Goal: Task Accomplishment & Management: Manage account settings

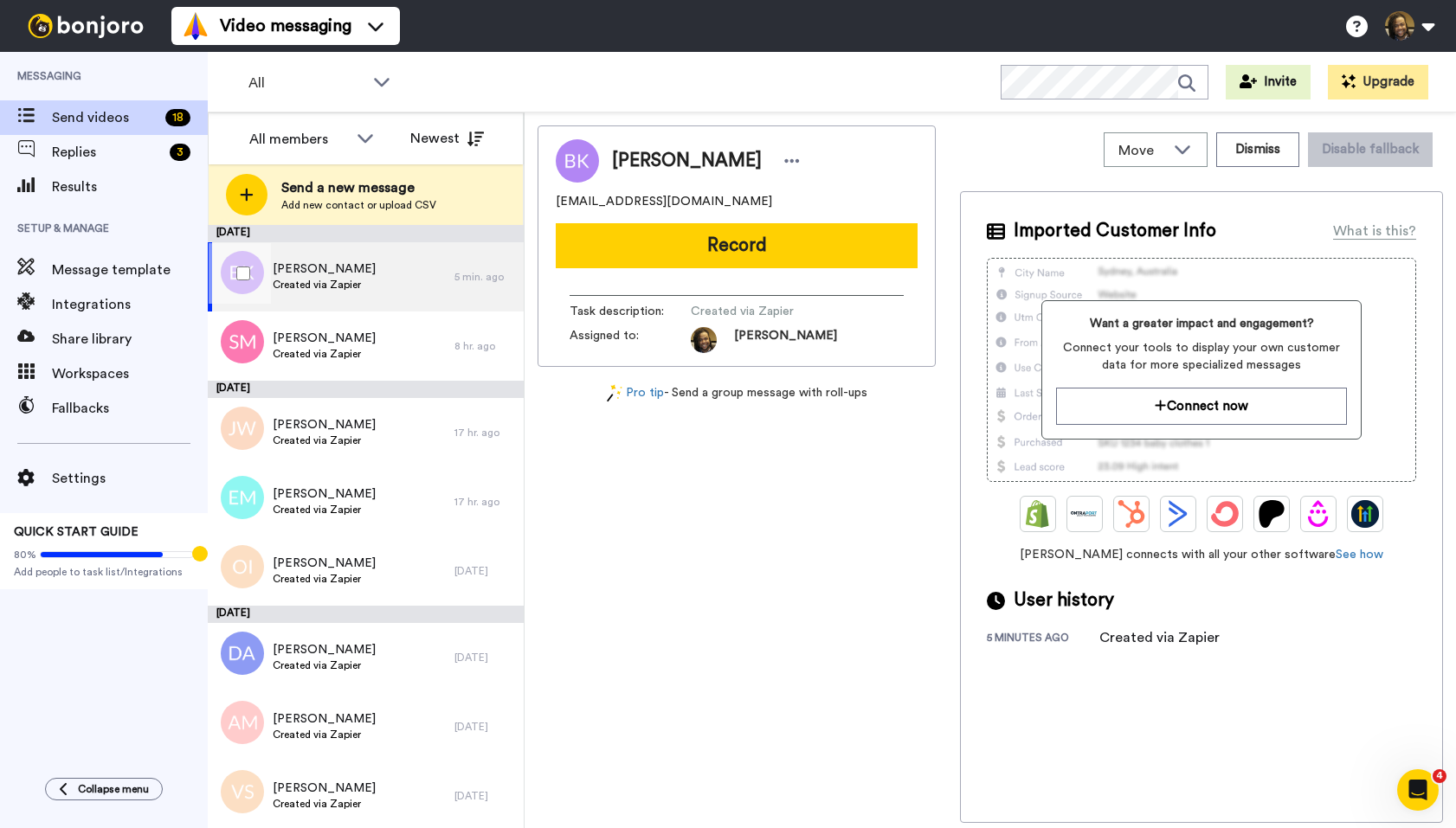
click at [395, 270] on div "[PERSON_NAME] Created via Zapier" at bounding box center [331, 277] width 247 height 69
drag, startPoint x: 740, startPoint y: 191, endPoint x: 667, endPoint y: 203, distance: 74.0
click at [706, 214] on div "[PERSON_NAME] [EMAIL_ADDRESS][DOMAIN_NAME] Record Task description : Created vi…" at bounding box center [736, 246] width 398 height 242
copy span "[EMAIL_ADDRESS][DOMAIN_NAME]"
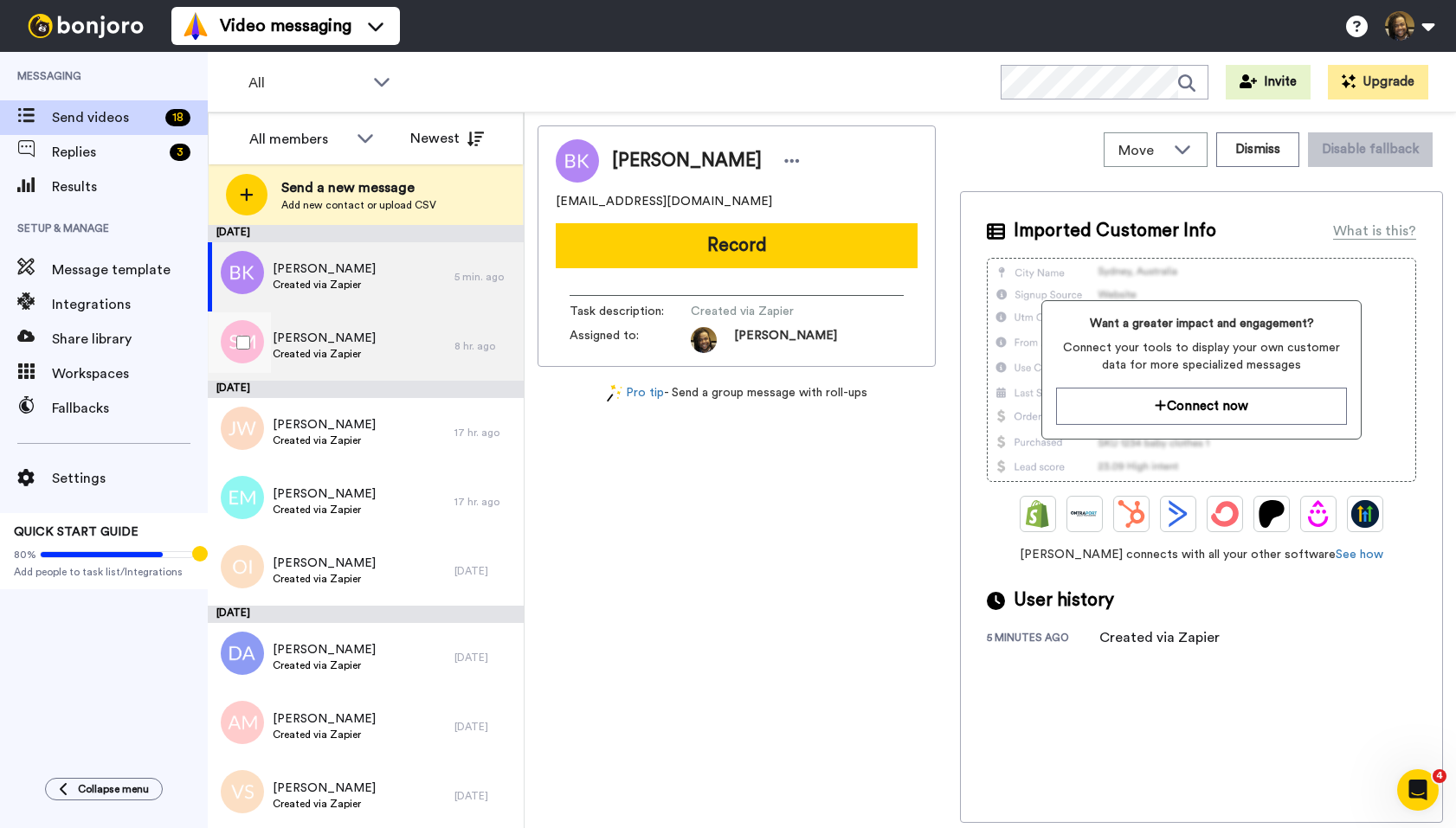
click at [398, 343] on div "[PERSON_NAME] Created via Zapier" at bounding box center [331, 346] width 247 height 69
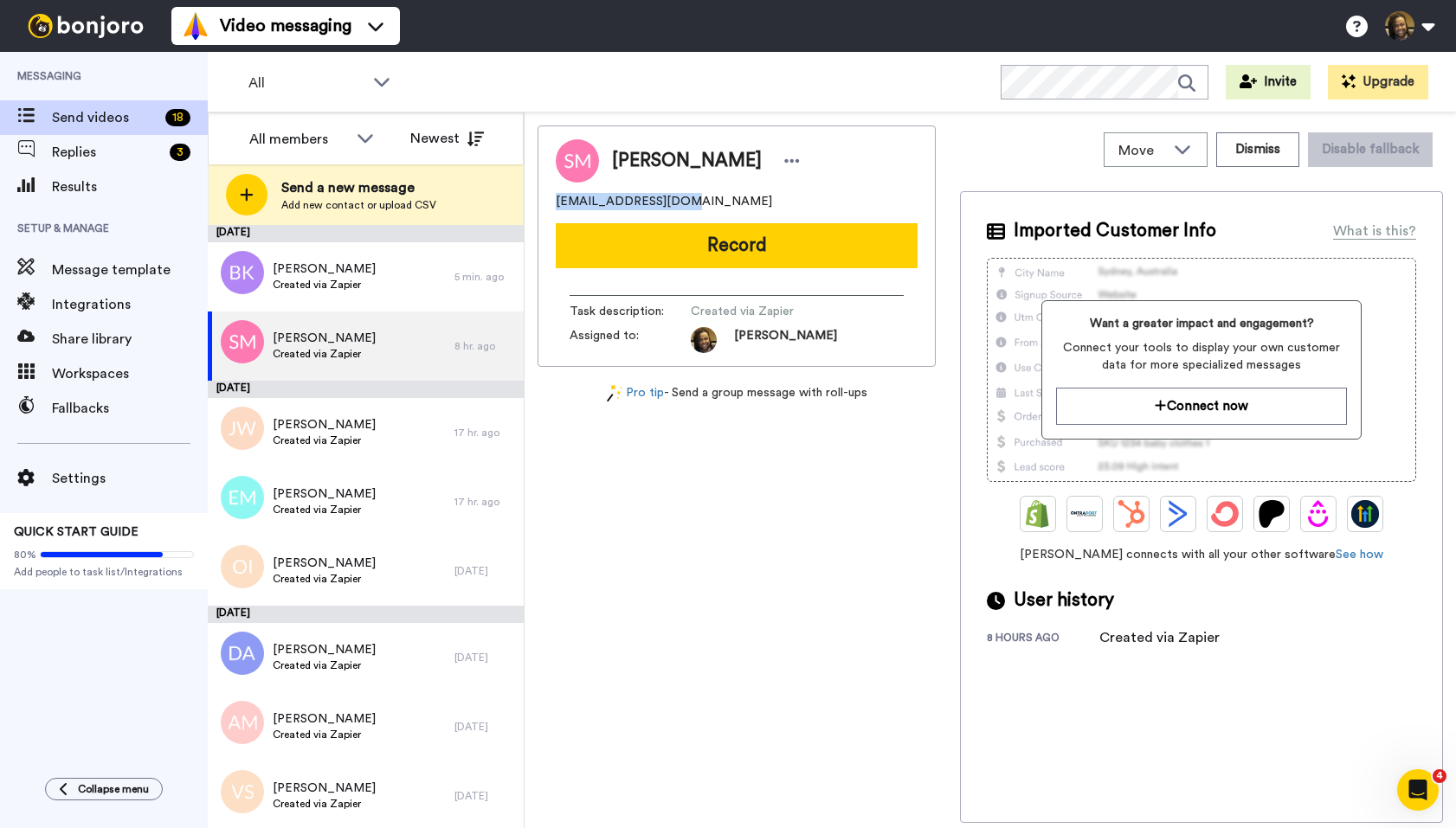
drag, startPoint x: 718, startPoint y: 193, endPoint x: 551, endPoint y: 198, distance: 167.1
click at [551, 198] on div "[PERSON_NAME] [EMAIL_ADDRESS][DOMAIN_NAME] Record Task description : Created vi…" at bounding box center [736, 246] width 398 height 242
copy span "[EMAIL_ADDRESS][DOMAIN_NAME]"
click at [785, 160] on icon at bounding box center [793, 161] width 15 height 4
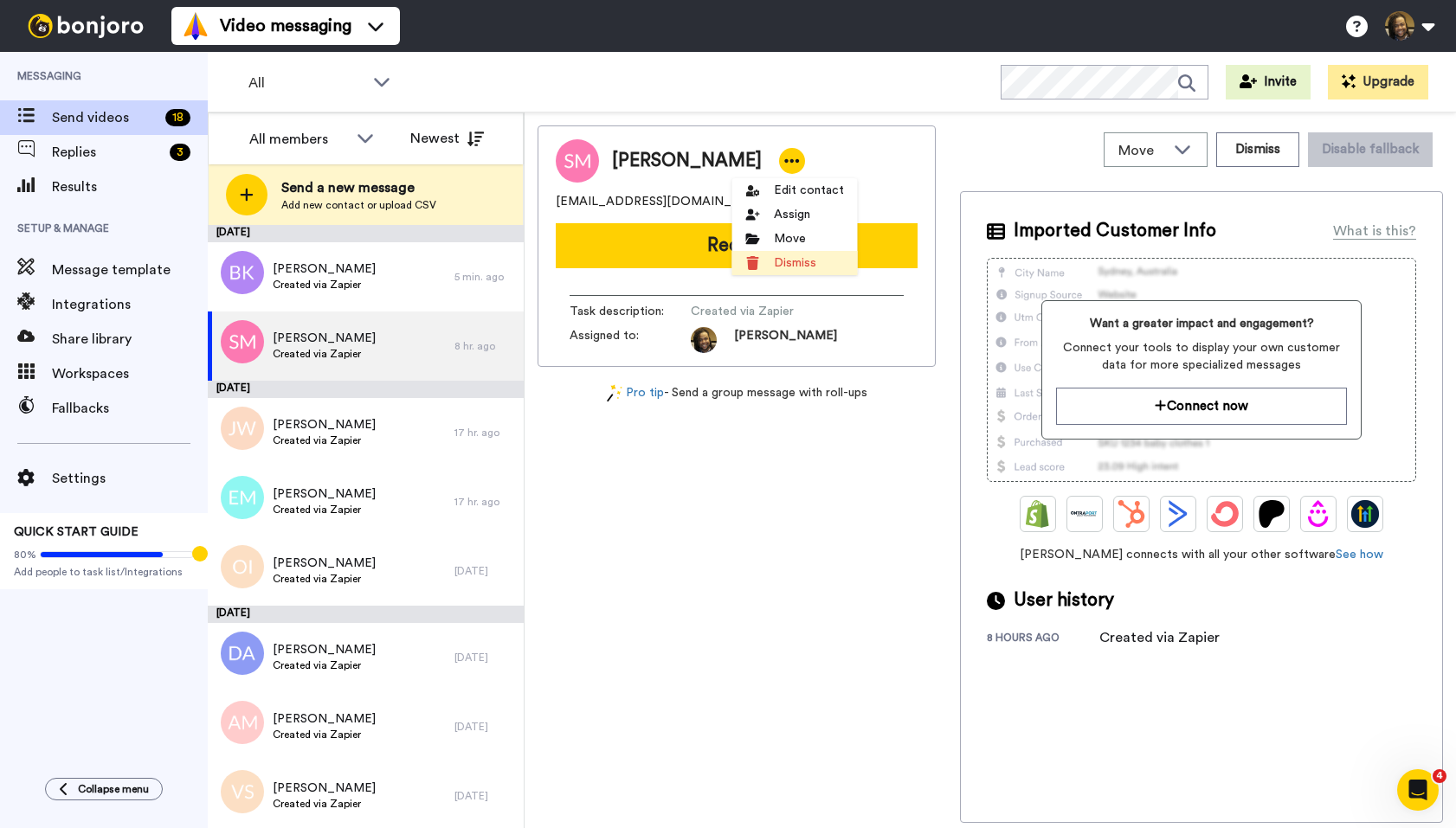
click at [785, 264] on li "Dismiss" at bounding box center [795, 263] width 126 height 24
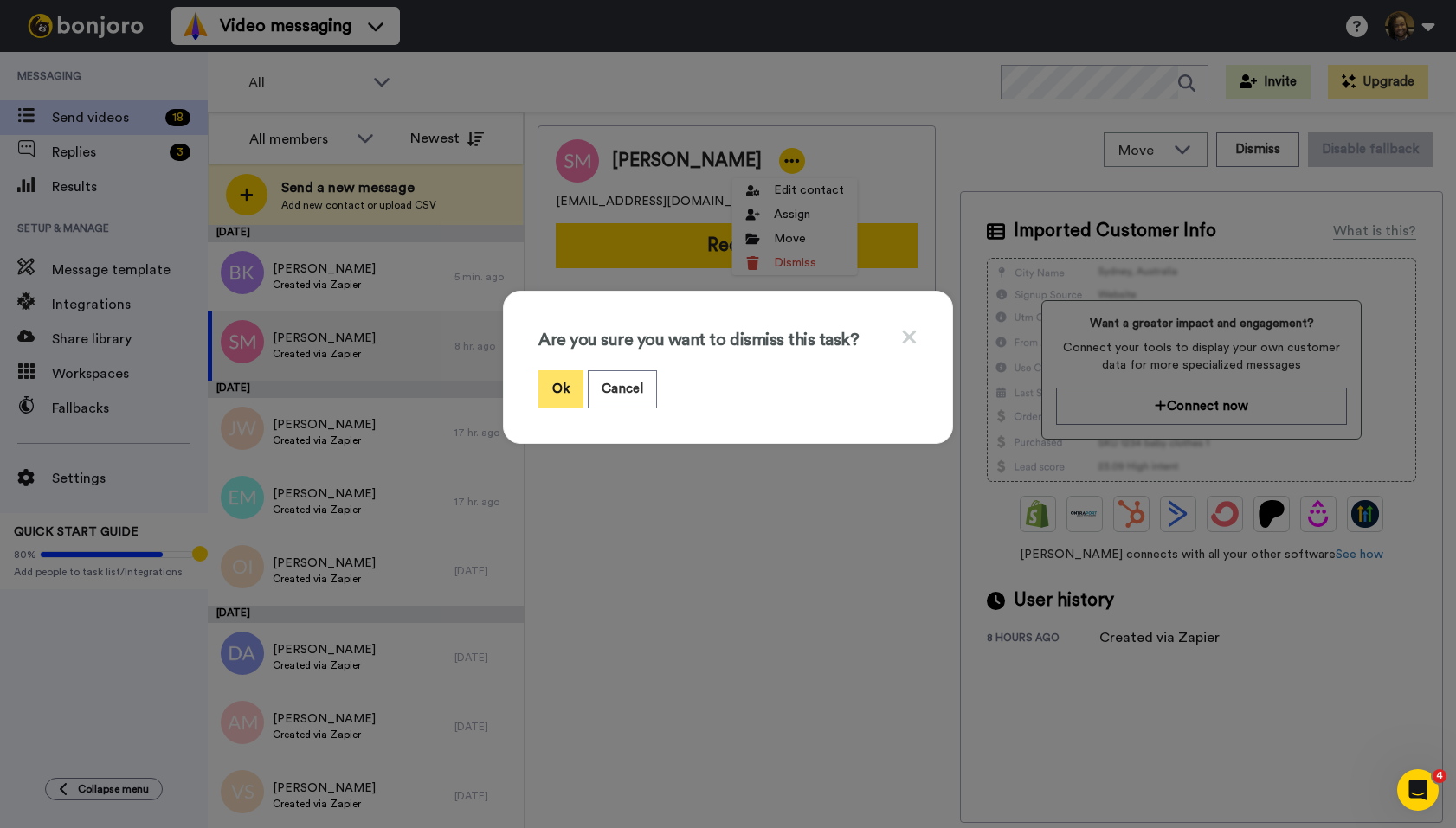
click at [548, 383] on button "Ok" at bounding box center [561, 389] width 45 height 37
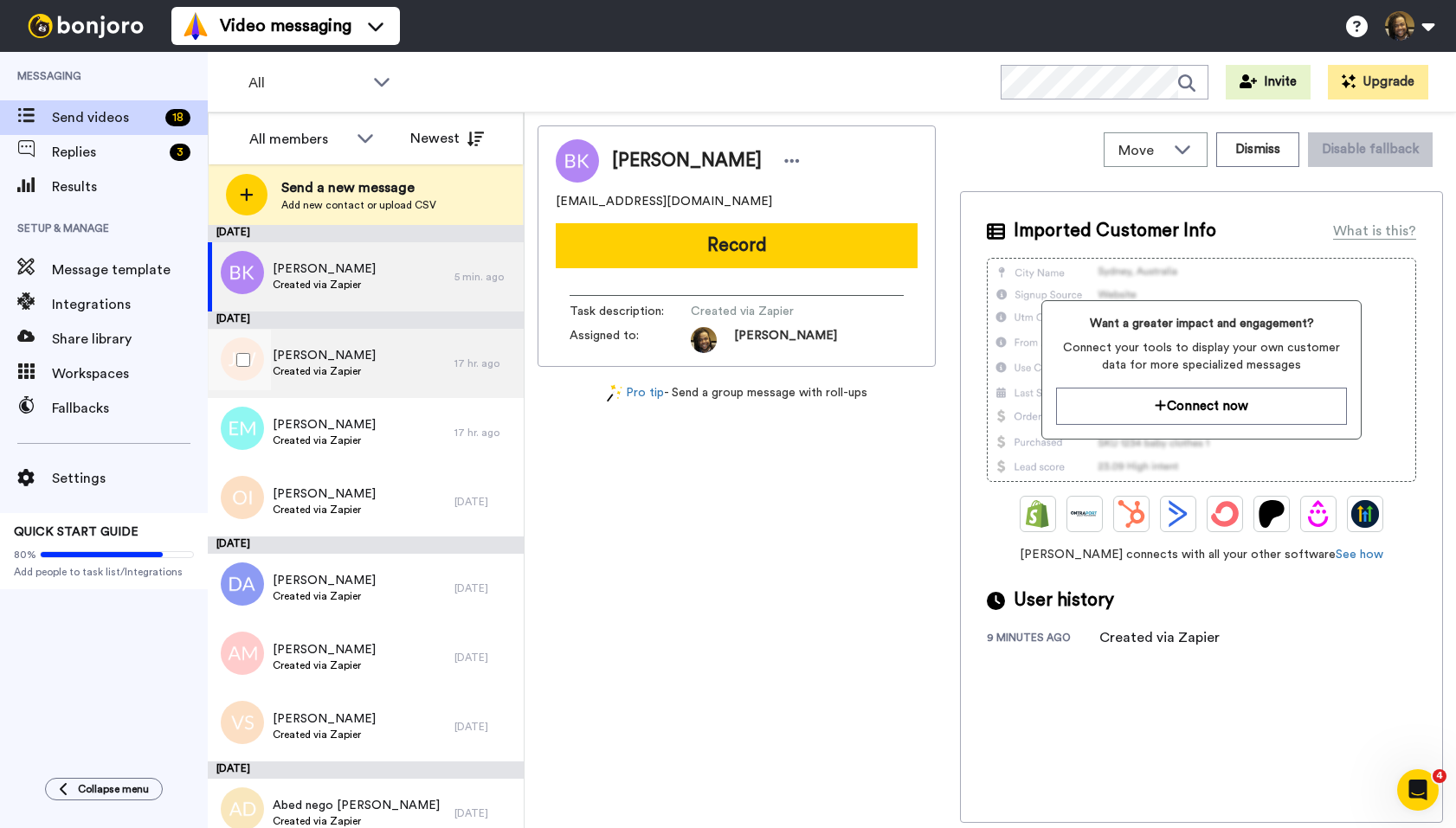
click at [413, 372] on div "[PERSON_NAME] Created via Zapier" at bounding box center [331, 364] width 247 height 69
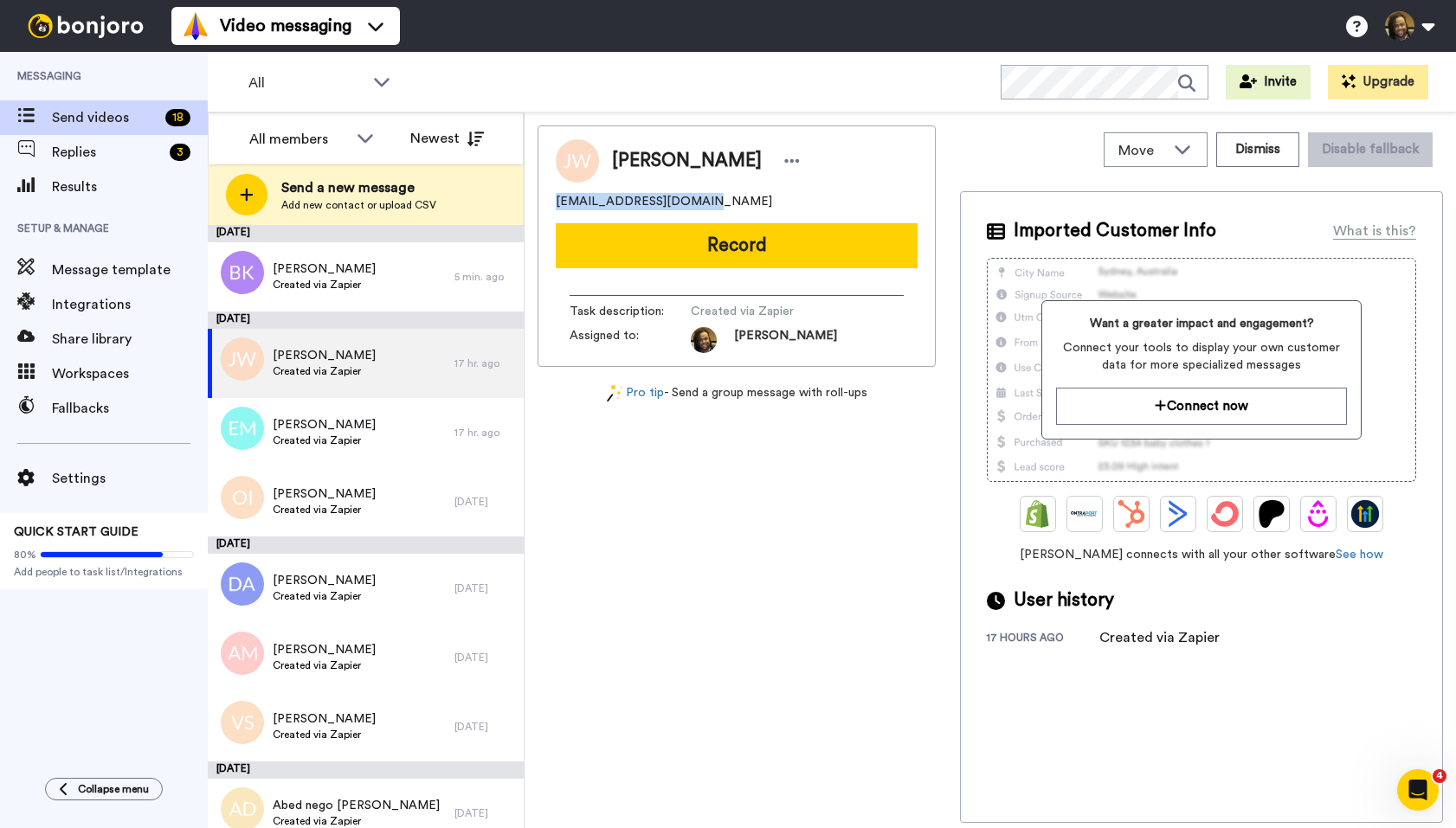
drag, startPoint x: 710, startPoint y: 203, endPoint x: 582, endPoint y: 200, distance: 128.0
click at [537, 206] on div "[PERSON_NAME] [EMAIL_ADDRESS][DOMAIN_NAME] Record Task description : Created vi…" at bounding box center [736, 246] width 398 height 242
copy span "[EMAIL_ADDRESS][DOMAIN_NAME]"
click at [379, 344] on div "[PERSON_NAME] Created via Zapier" at bounding box center [331, 364] width 247 height 69
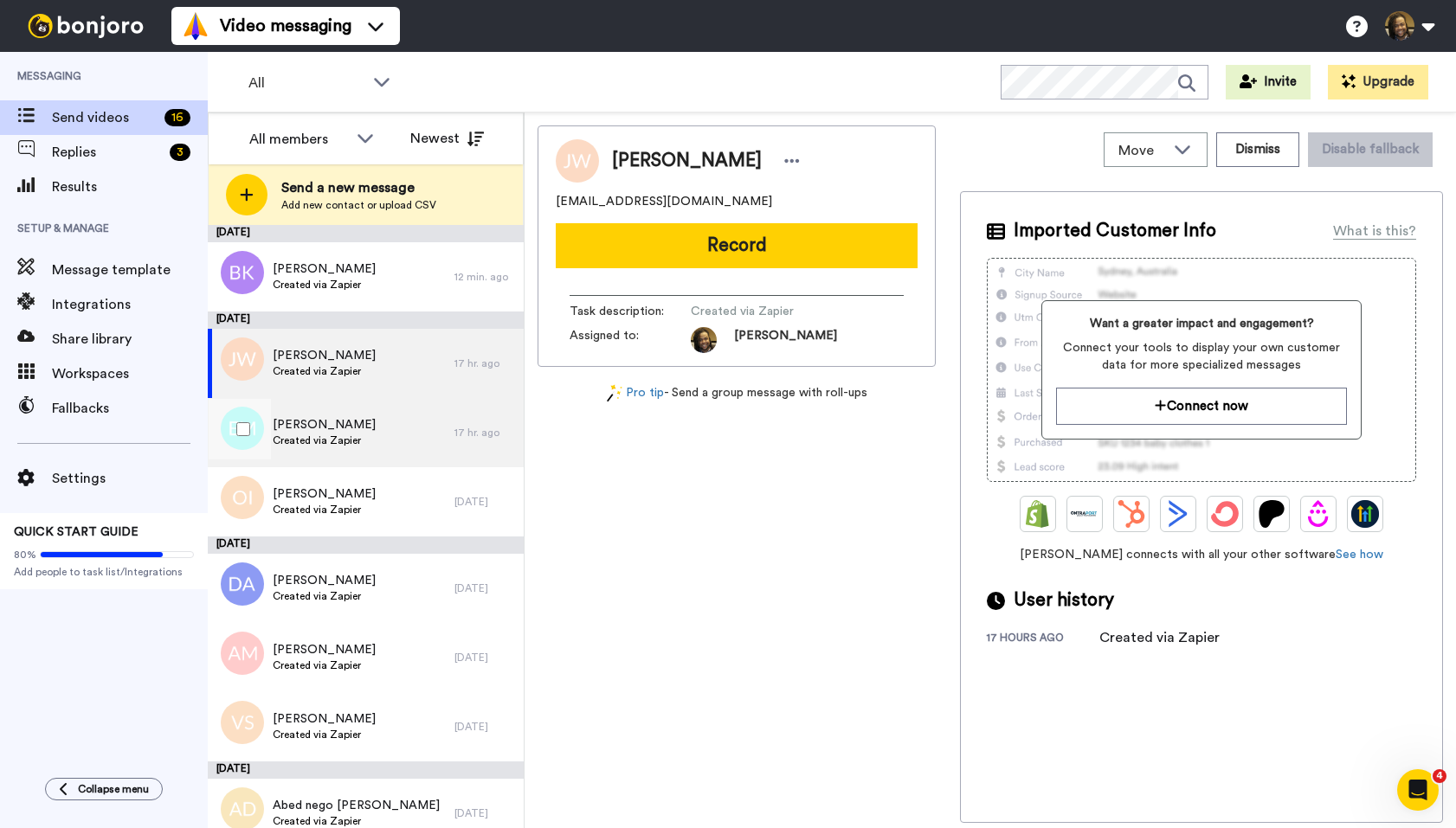
click at [384, 451] on div "[PERSON_NAME] Created via Zapier" at bounding box center [331, 433] width 247 height 69
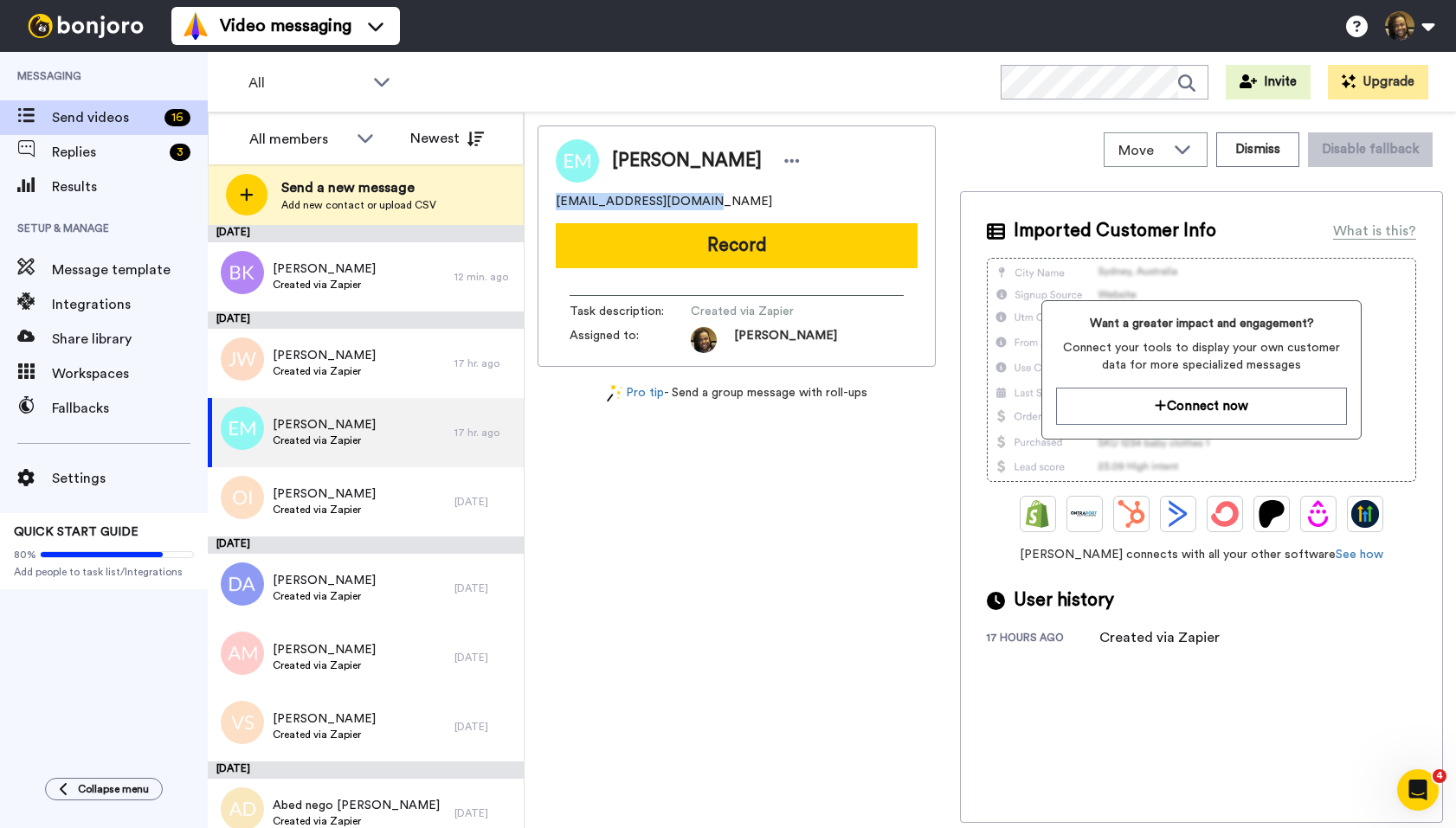
drag, startPoint x: 716, startPoint y: 202, endPoint x: 548, endPoint y: 203, distance: 168.0
click at [528, 204] on div "Move WORKSPACES View all Onboarding New Member + Add a new workspace Dismiss Di…" at bounding box center [990, 471] width 932 height 716
copy span "[EMAIL_ADDRESS][DOMAIN_NAME]"
click at [779, 165] on div at bounding box center [792, 161] width 26 height 26
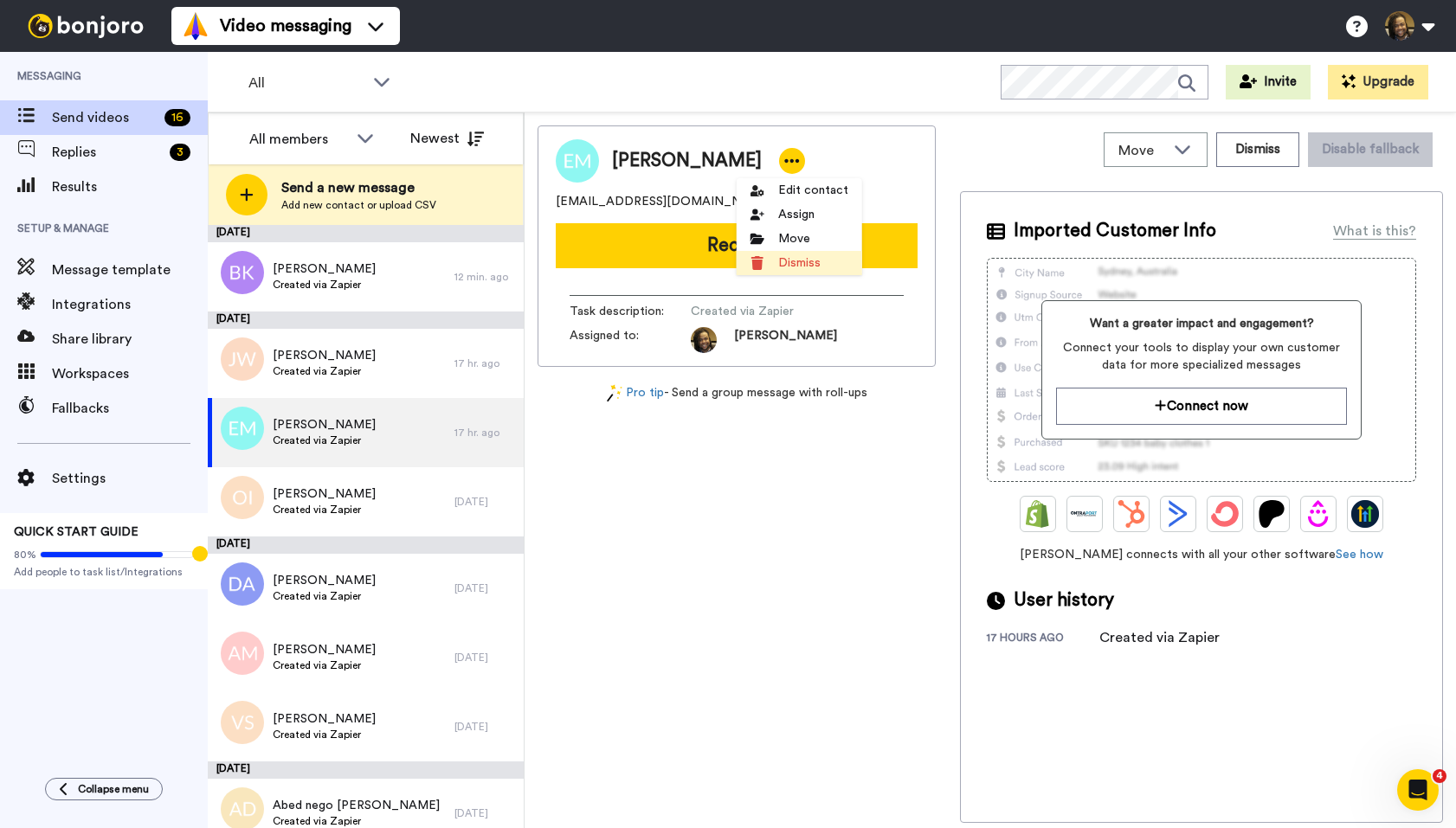
click at [790, 261] on li "Dismiss" at bounding box center [799, 263] width 126 height 24
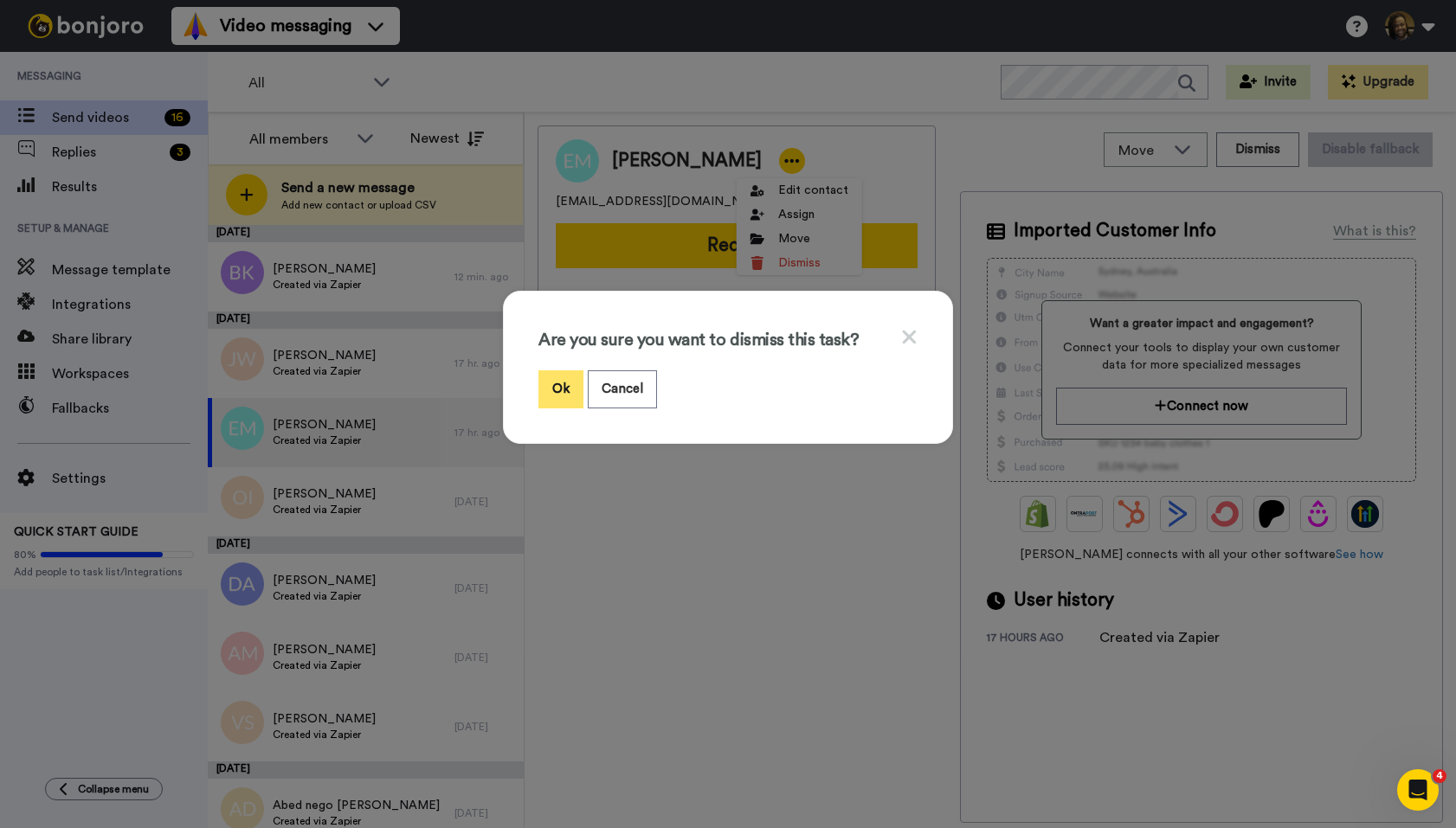
click at [552, 372] on button "Ok" at bounding box center [561, 389] width 45 height 37
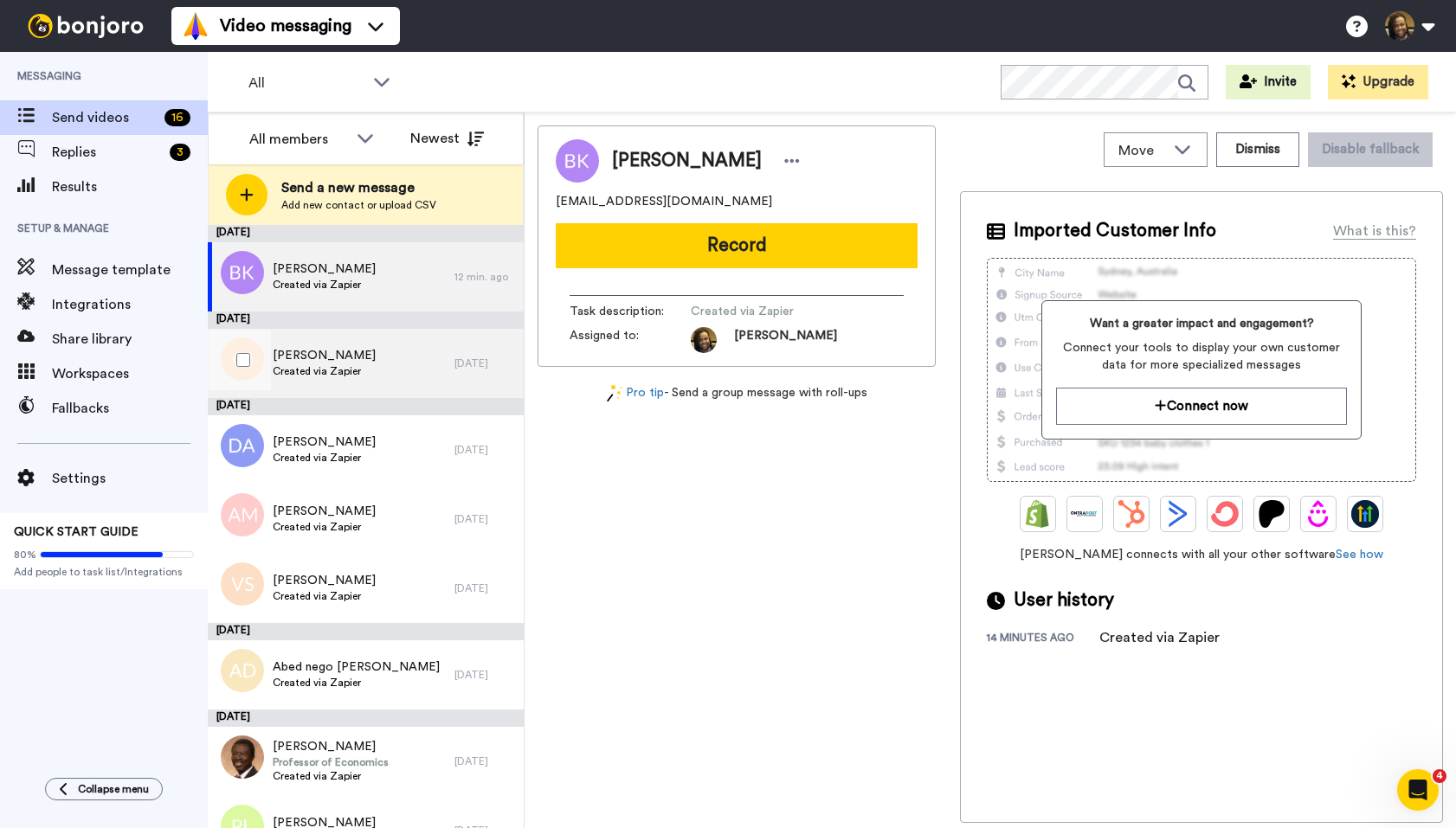
click at [439, 367] on div "[PERSON_NAME] Created via Zapier" at bounding box center [331, 364] width 247 height 69
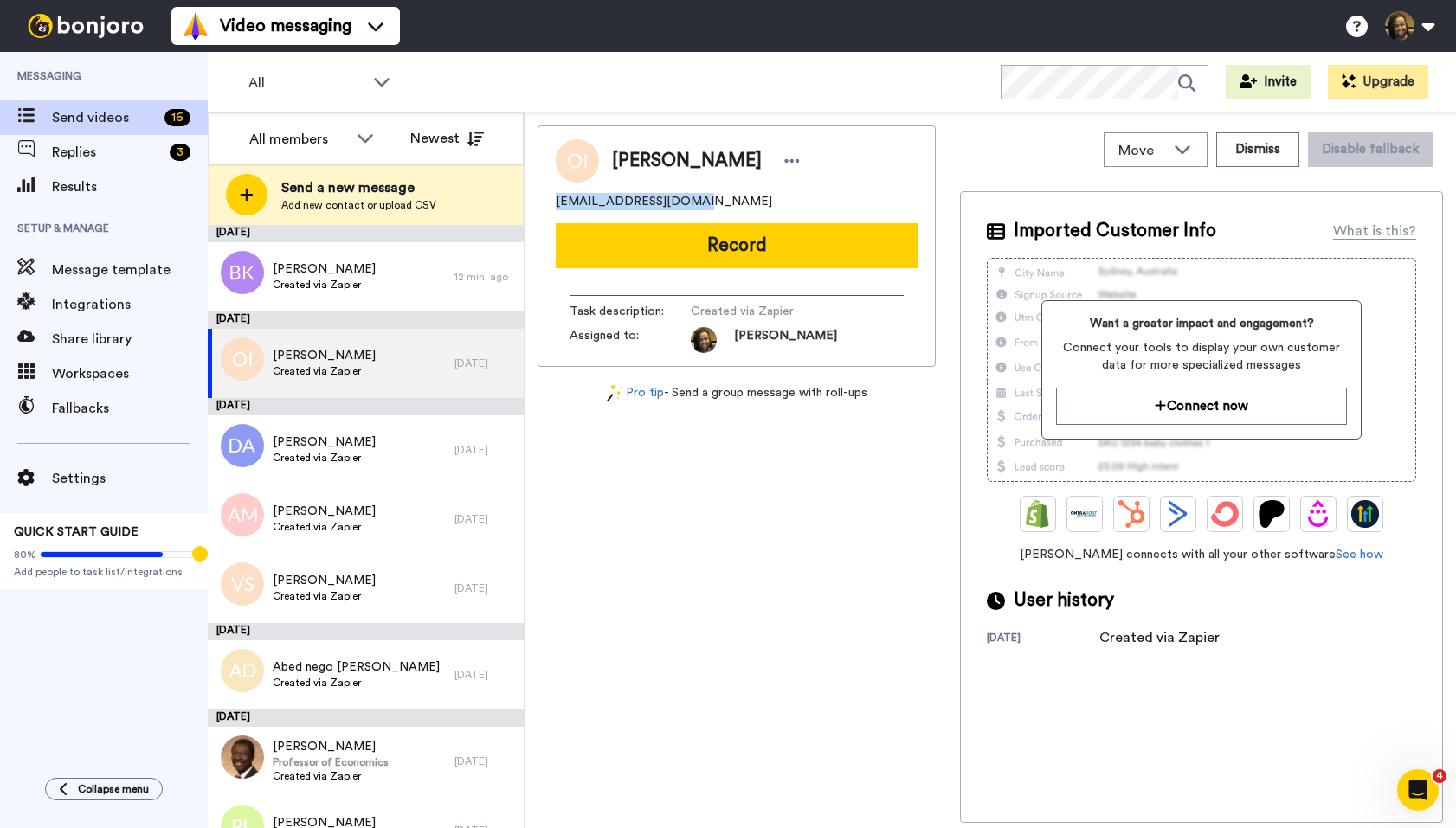
drag, startPoint x: 714, startPoint y: 205, endPoint x: 548, endPoint y: 197, distance: 166.2
click at [548, 197] on div "[PERSON_NAME] [EMAIL_ADDRESS][DOMAIN_NAME] Record Task description : Created vi…" at bounding box center [736, 246] width 398 height 242
copy span "[EMAIL_ADDRESS][DOMAIN_NAME]"
click at [800, 160] on icon at bounding box center [792, 160] width 16 height 18
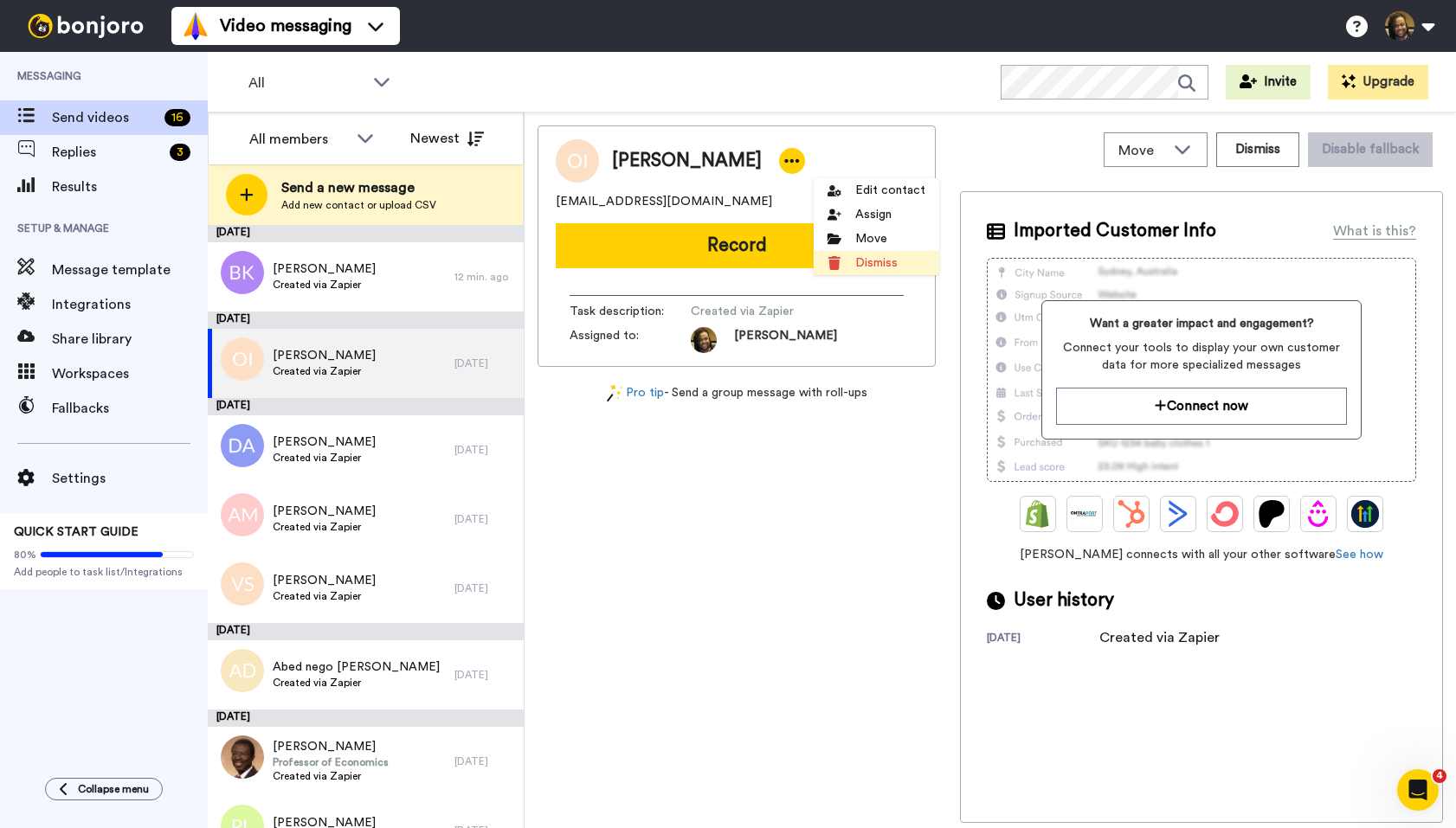
click at [885, 271] on li "Dismiss" at bounding box center [876, 263] width 126 height 24
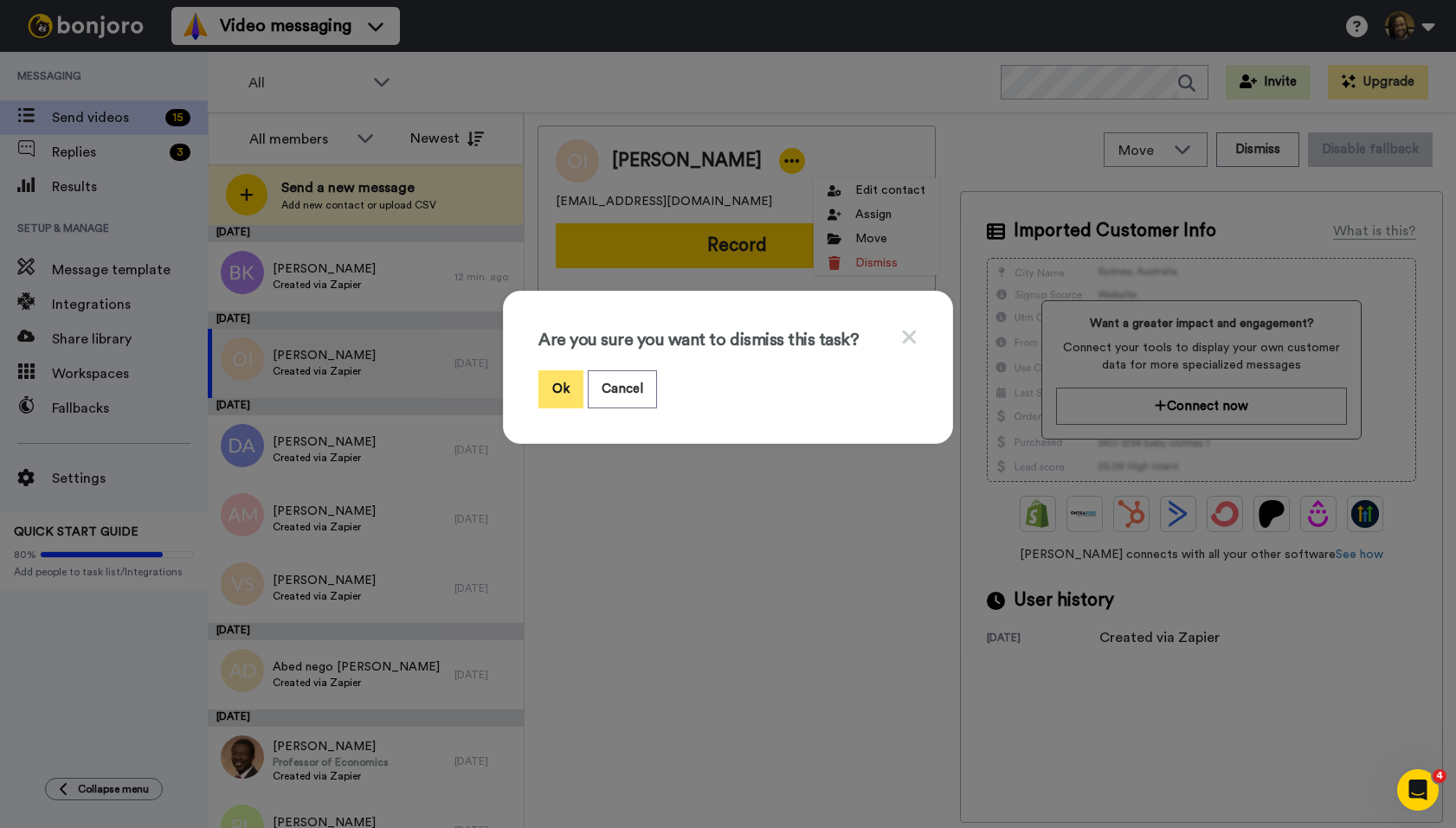
click at [566, 392] on button "Ok" at bounding box center [561, 389] width 45 height 37
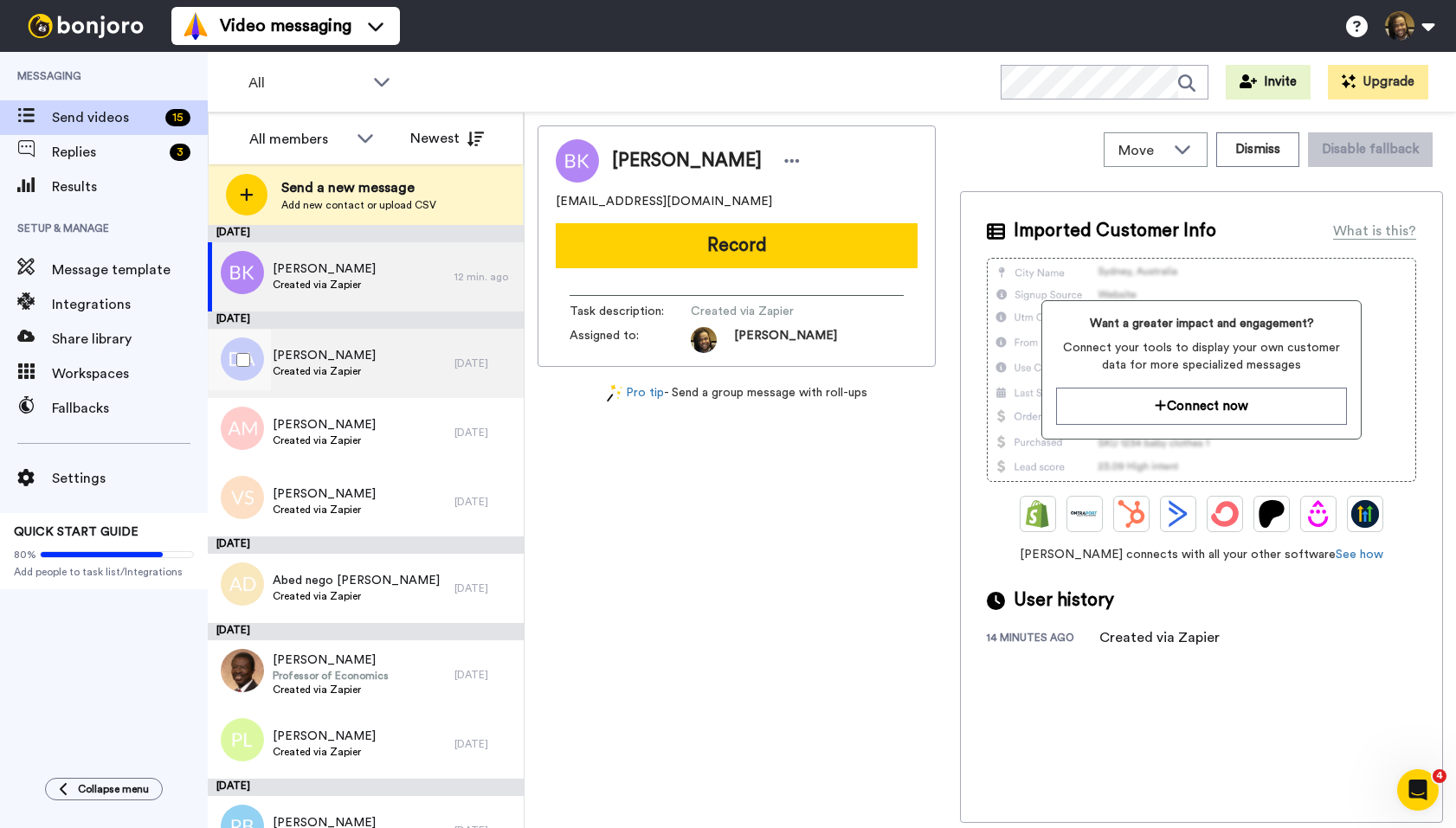
click at [421, 373] on div "[PERSON_NAME] Created via Zapier" at bounding box center [331, 364] width 247 height 69
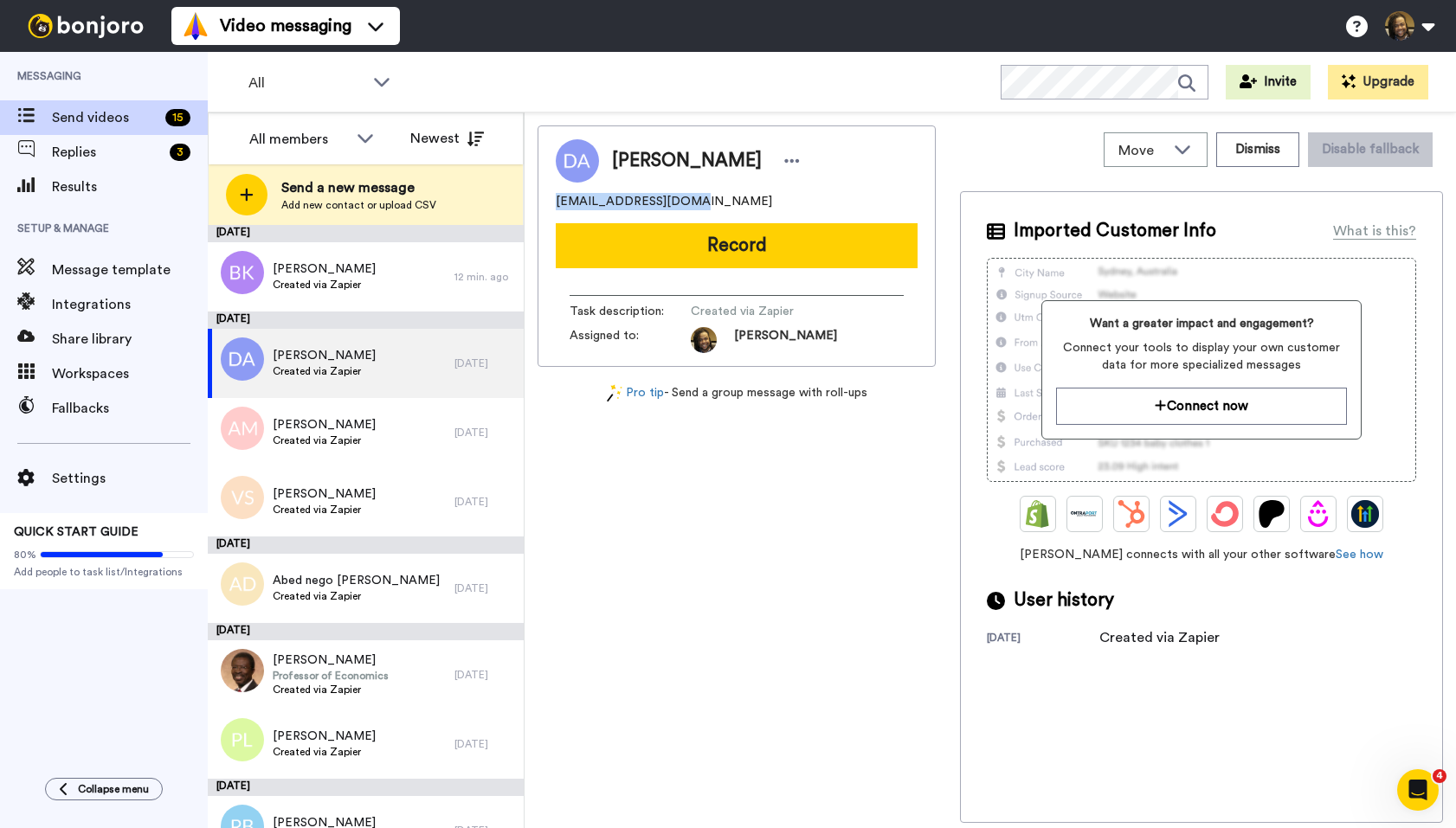
drag, startPoint x: 708, startPoint y: 206, endPoint x: 581, endPoint y: 208, distance: 127.0
click at [525, 209] on div "Move WORKSPACES View all Onboarding New Member + Add a new workspace Dismiss Di…" at bounding box center [990, 471] width 932 height 716
copy span "[EMAIL_ADDRESS][DOMAIN_NAME]"
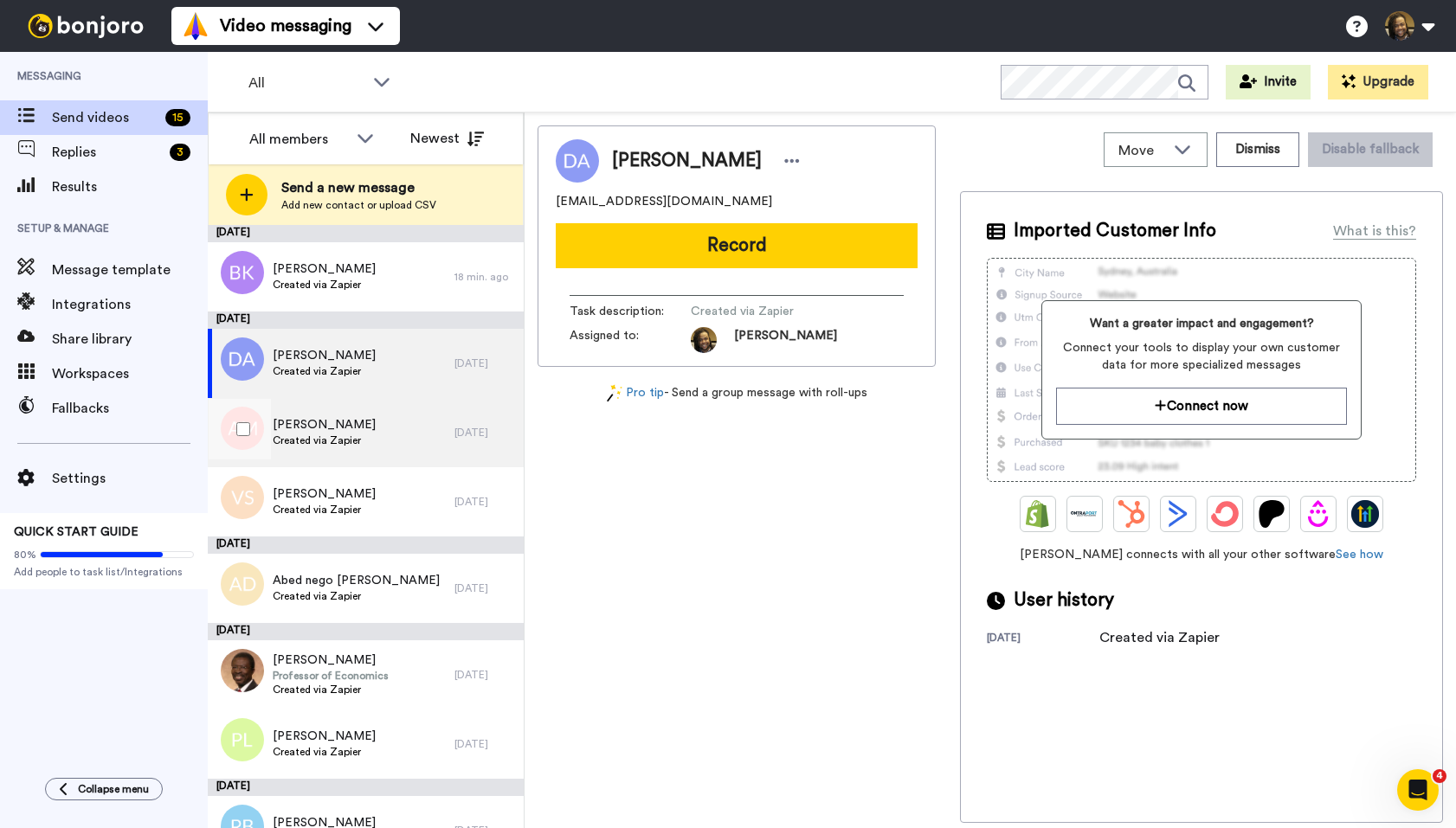
click at [413, 450] on div "[PERSON_NAME] Created via Zapier" at bounding box center [331, 433] width 247 height 69
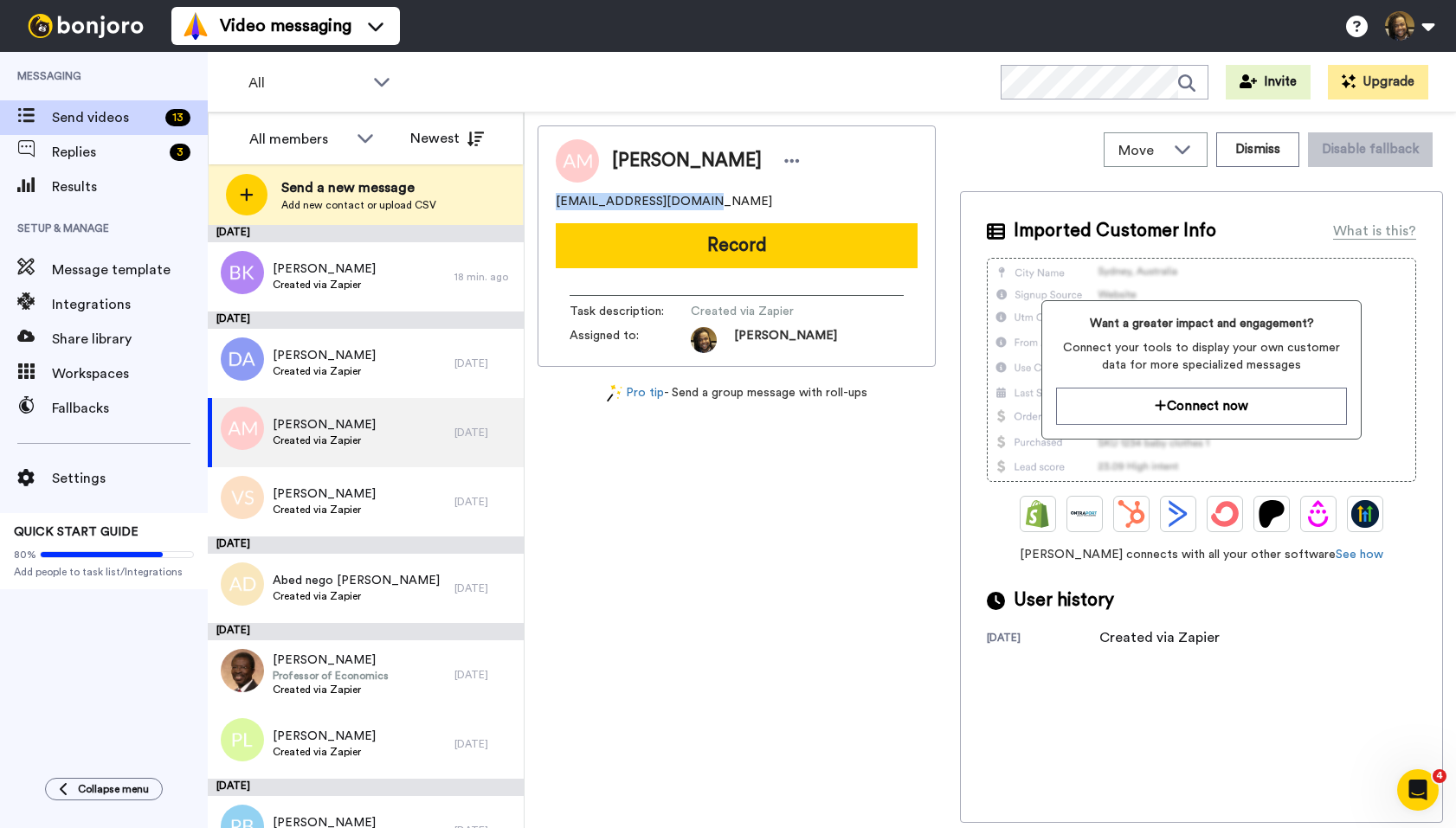
drag, startPoint x: 724, startPoint y: 199, endPoint x: 562, endPoint y: 203, distance: 162.0
click at [558, 200] on div "[EMAIL_ADDRESS][DOMAIN_NAME]" at bounding box center [737, 201] width 362 height 18
copy span "[EMAIL_ADDRESS][DOMAIN_NAME]"
click at [784, 165] on icon at bounding box center [792, 160] width 16 height 18
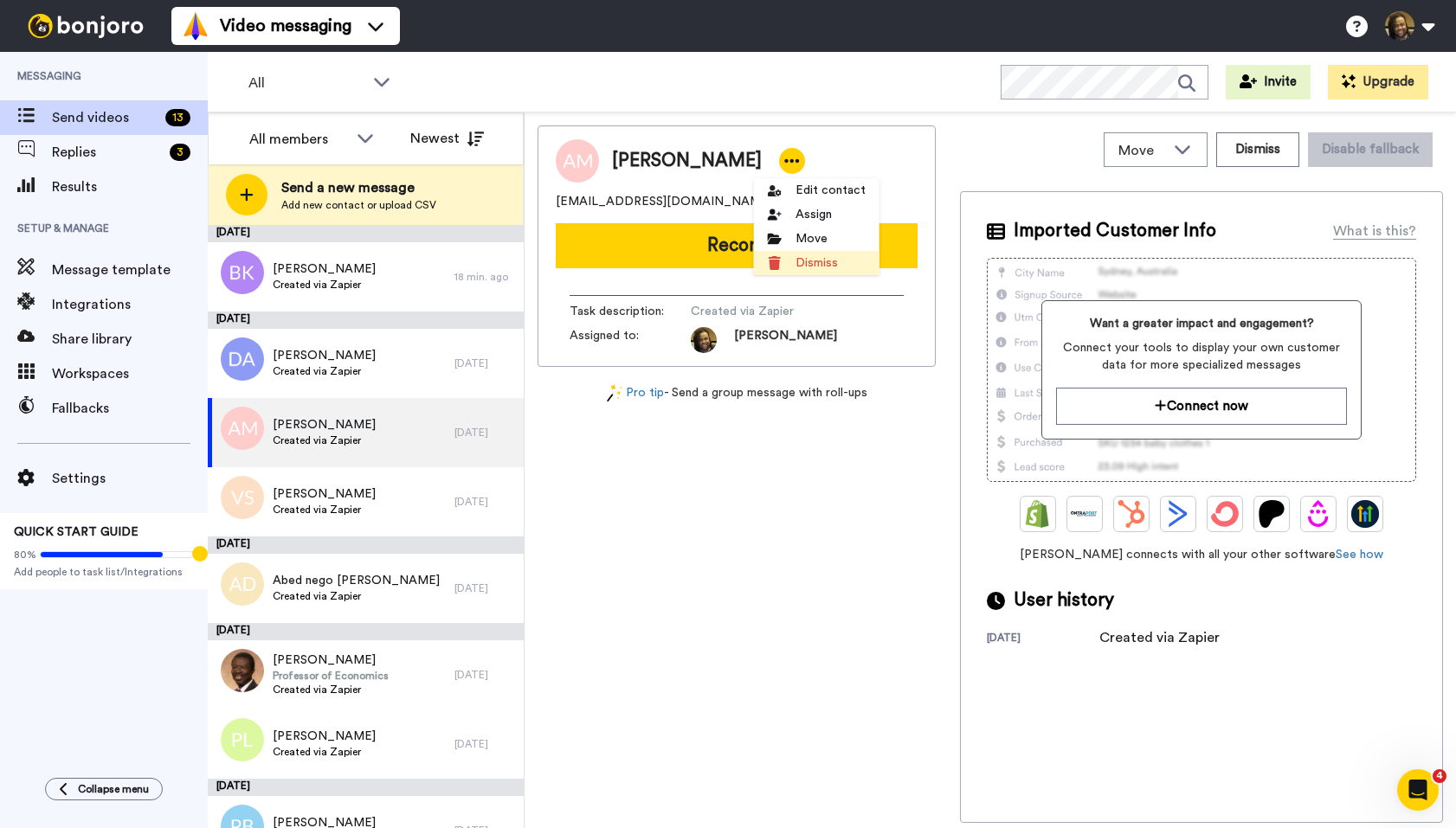
click at [820, 266] on li "Dismiss" at bounding box center [816, 263] width 126 height 24
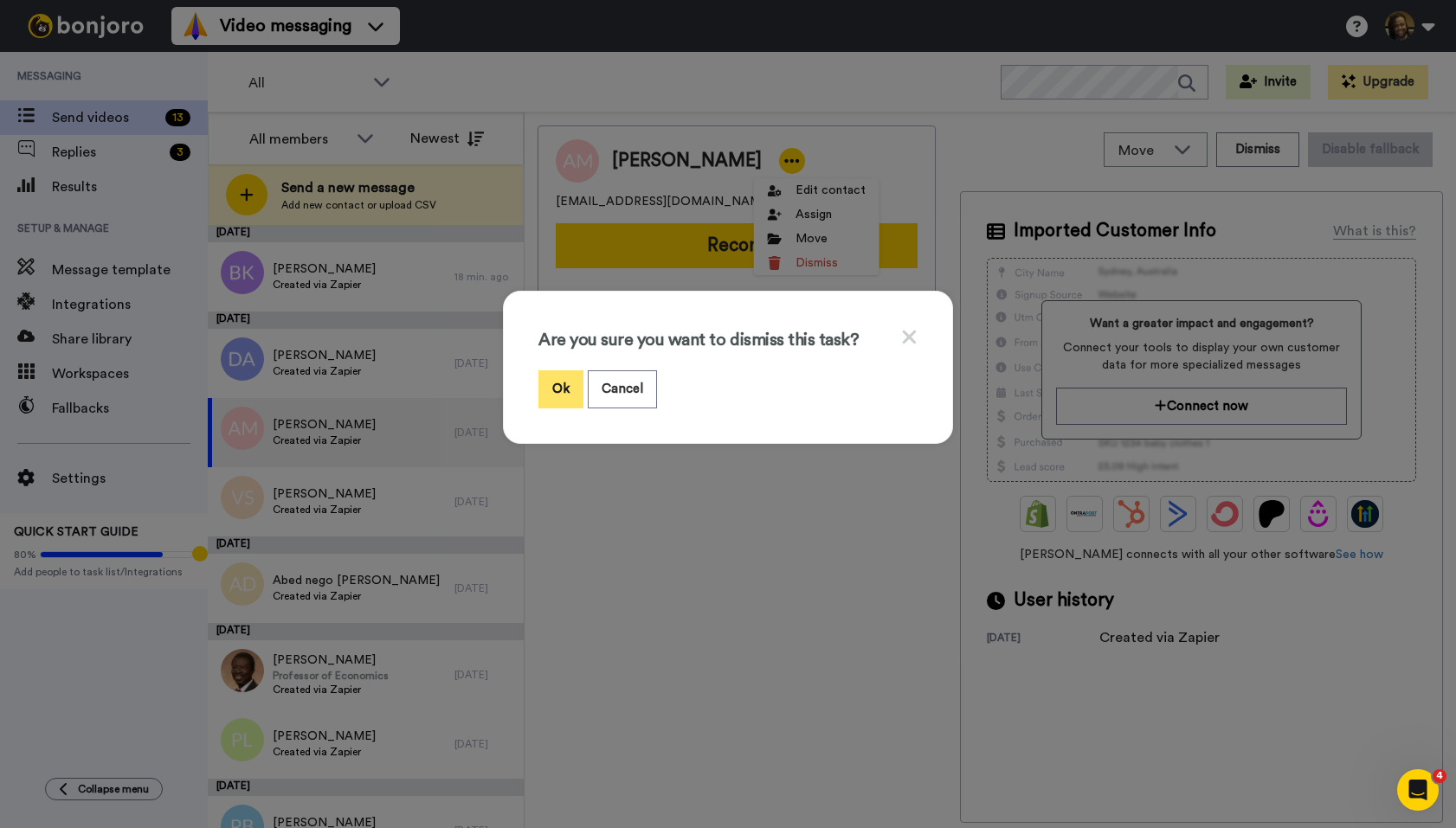
click at [553, 393] on button "Ok" at bounding box center [561, 389] width 45 height 37
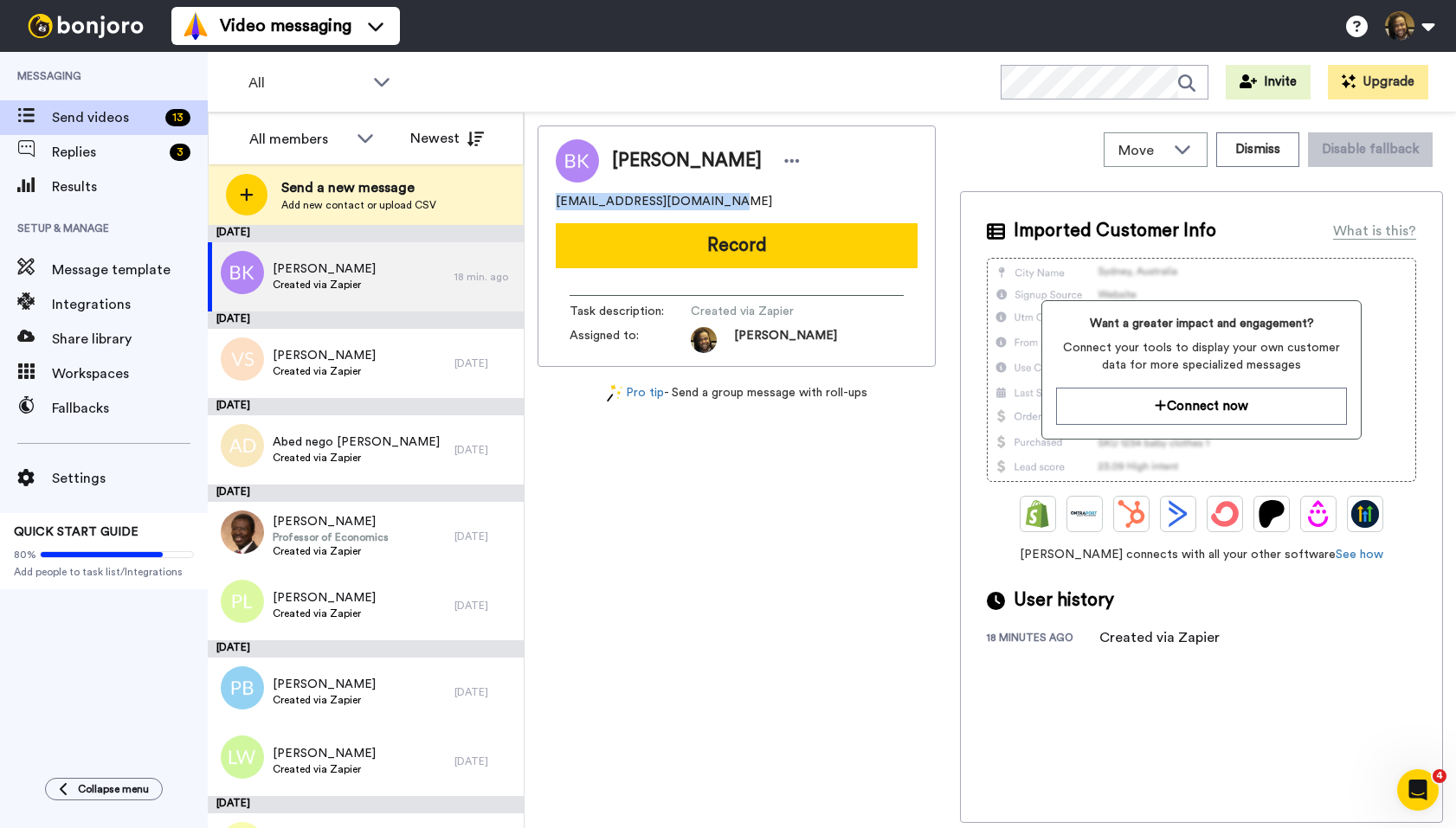
drag, startPoint x: 721, startPoint y: 203, endPoint x: 547, endPoint y: 197, distance: 174.1
click at [547, 197] on div "[PERSON_NAME] [EMAIL_ADDRESS][DOMAIN_NAME] Record Task description : Created vi…" at bounding box center [736, 246] width 398 height 242
copy span "[EMAIL_ADDRESS][DOMAIN_NAME]"
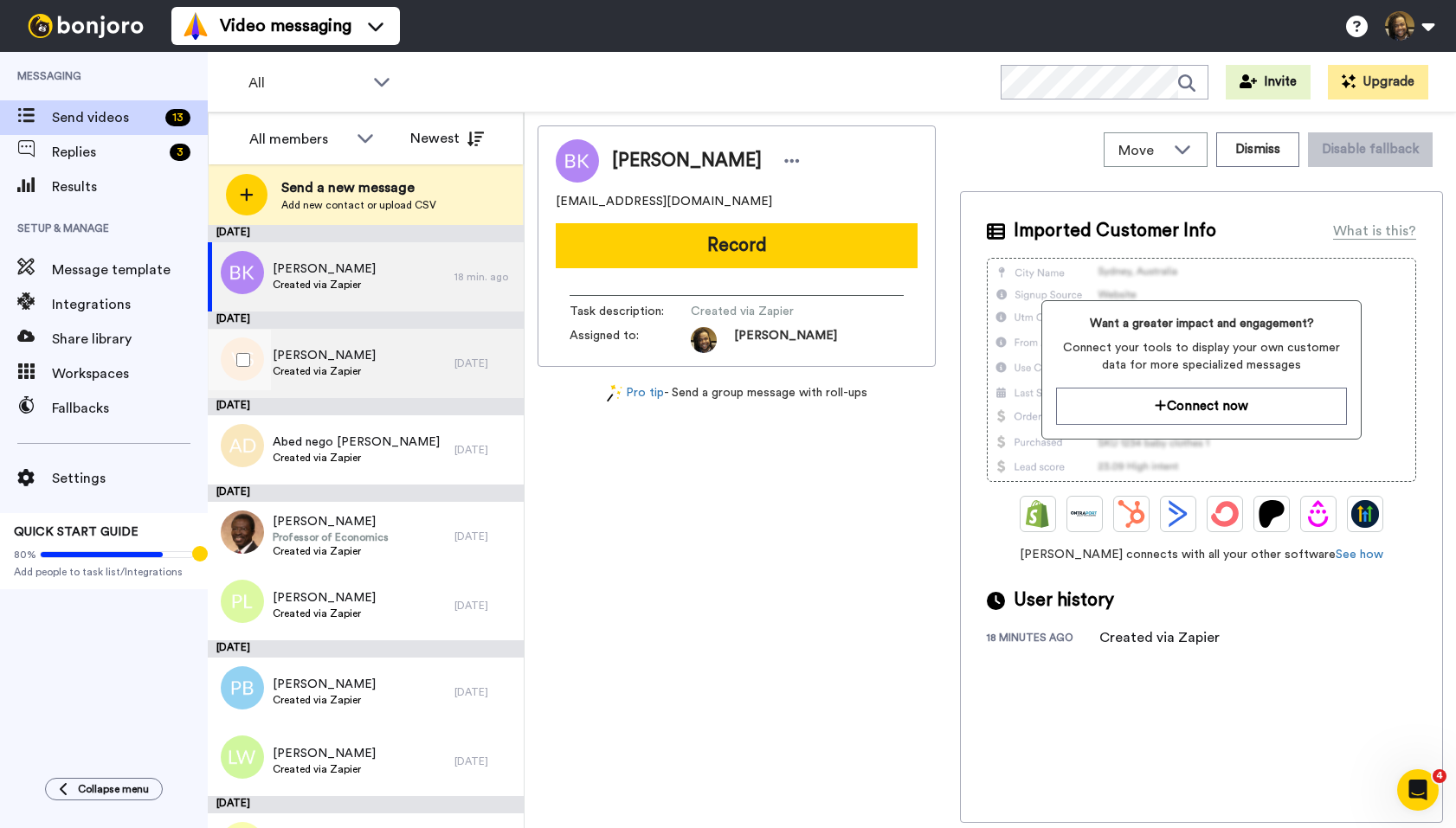
click at [398, 365] on div "[PERSON_NAME] Created via Zapier" at bounding box center [331, 364] width 247 height 69
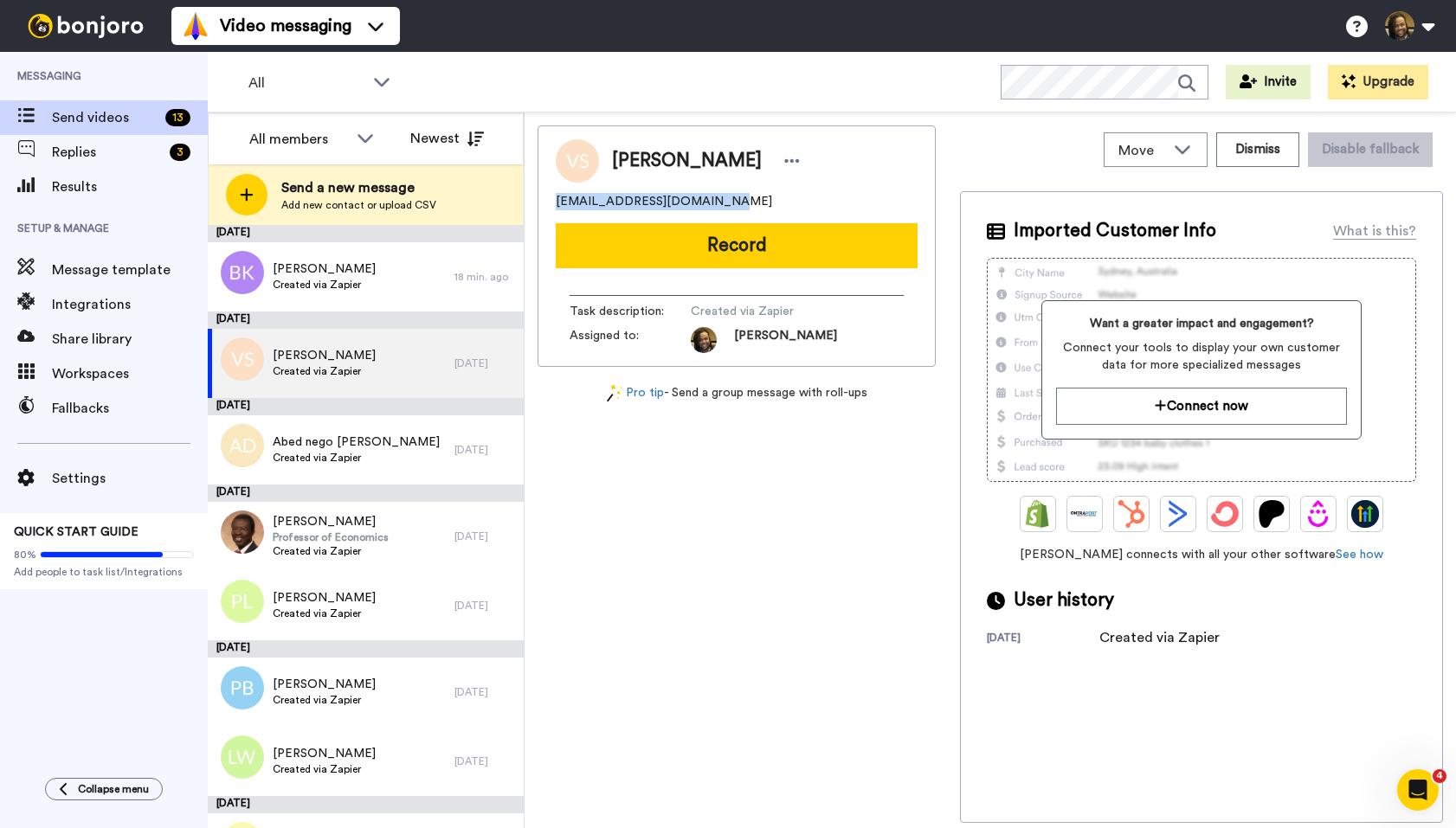
drag, startPoint x: 728, startPoint y: 202, endPoint x: 562, endPoint y: 200, distance: 166.0
click at [534, 186] on div "Move WORKSPACES View all Onboarding New Member + Add a new workspace Dismiss Di…" at bounding box center [990, 471] width 932 height 716
copy span "[EMAIL_ADDRESS][DOMAIN_NAME]"
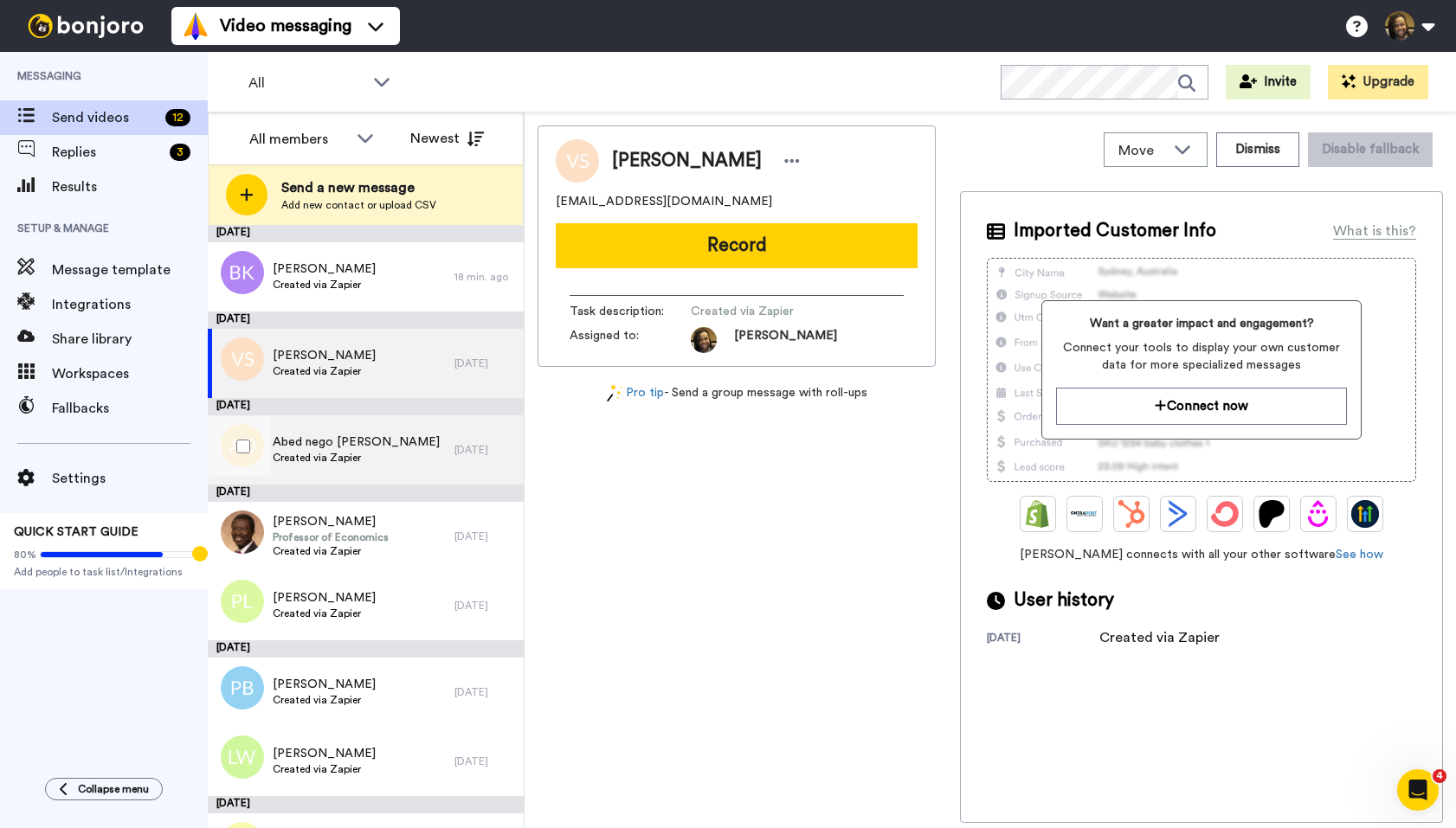
click at [362, 456] on span "Created via Zapier" at bounding box center [355, 458] width 167 height 14
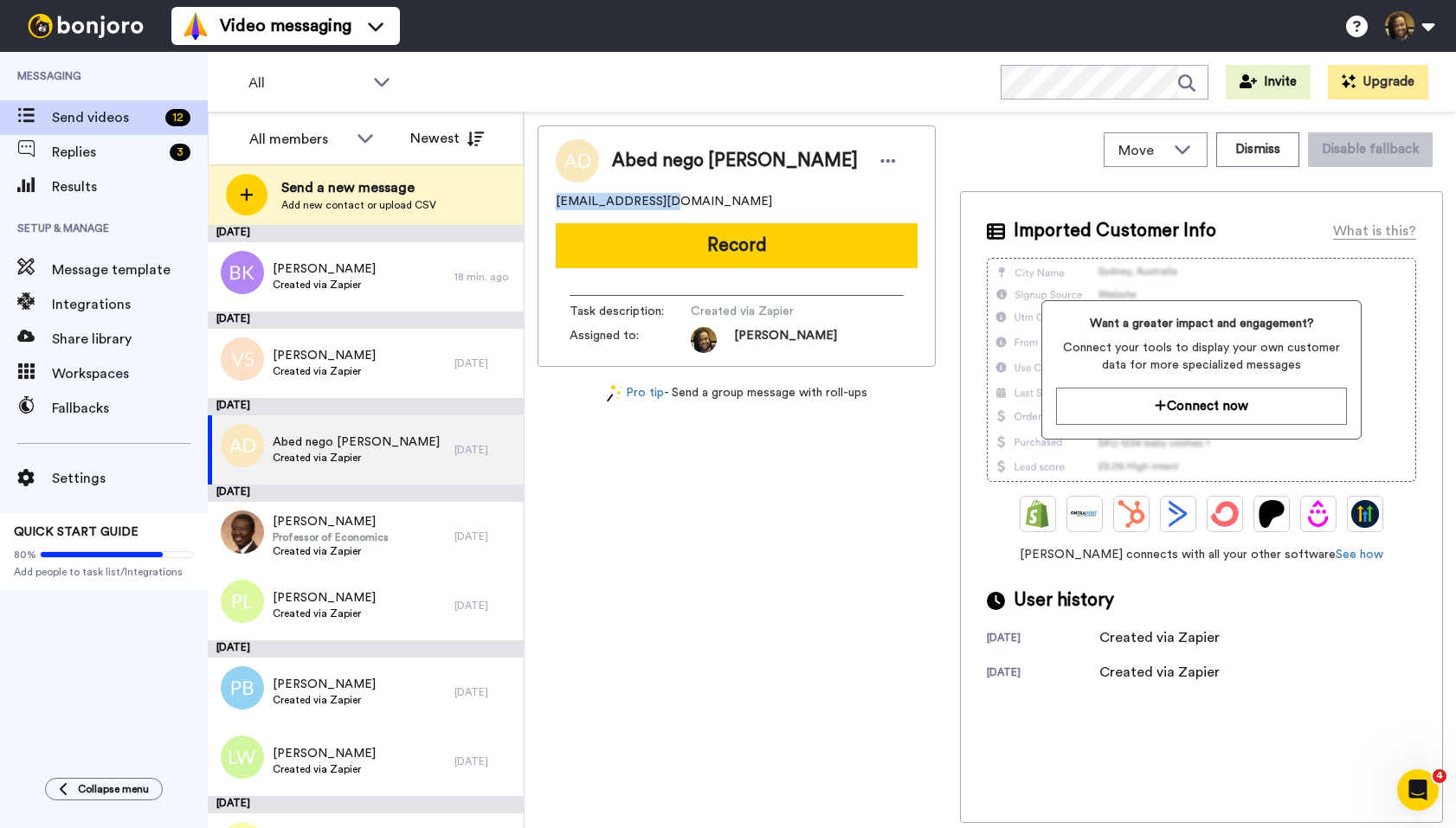
drag, startPoint x: 700, startPoint y: 199, endPoint x: 548, endPoint y: 194, distance: 152.1
click at [548, 194] on div "Abed nego [PERSON_NAME] [PERSON_NAME][EMAIL_ADDRESS][DOMAIN_NAME] Record Task d…" at bounding box center [736, 246] width 398 height 242
copy span "[EMAIL_ADDRESS][DOMAIN_NAME]"
click at [875, 158] on div at bounding box center [888, 161] width 26 height 26
click at [898, 269] on li "Dismiss" at bounding box center [897, 263] width 126 height 24
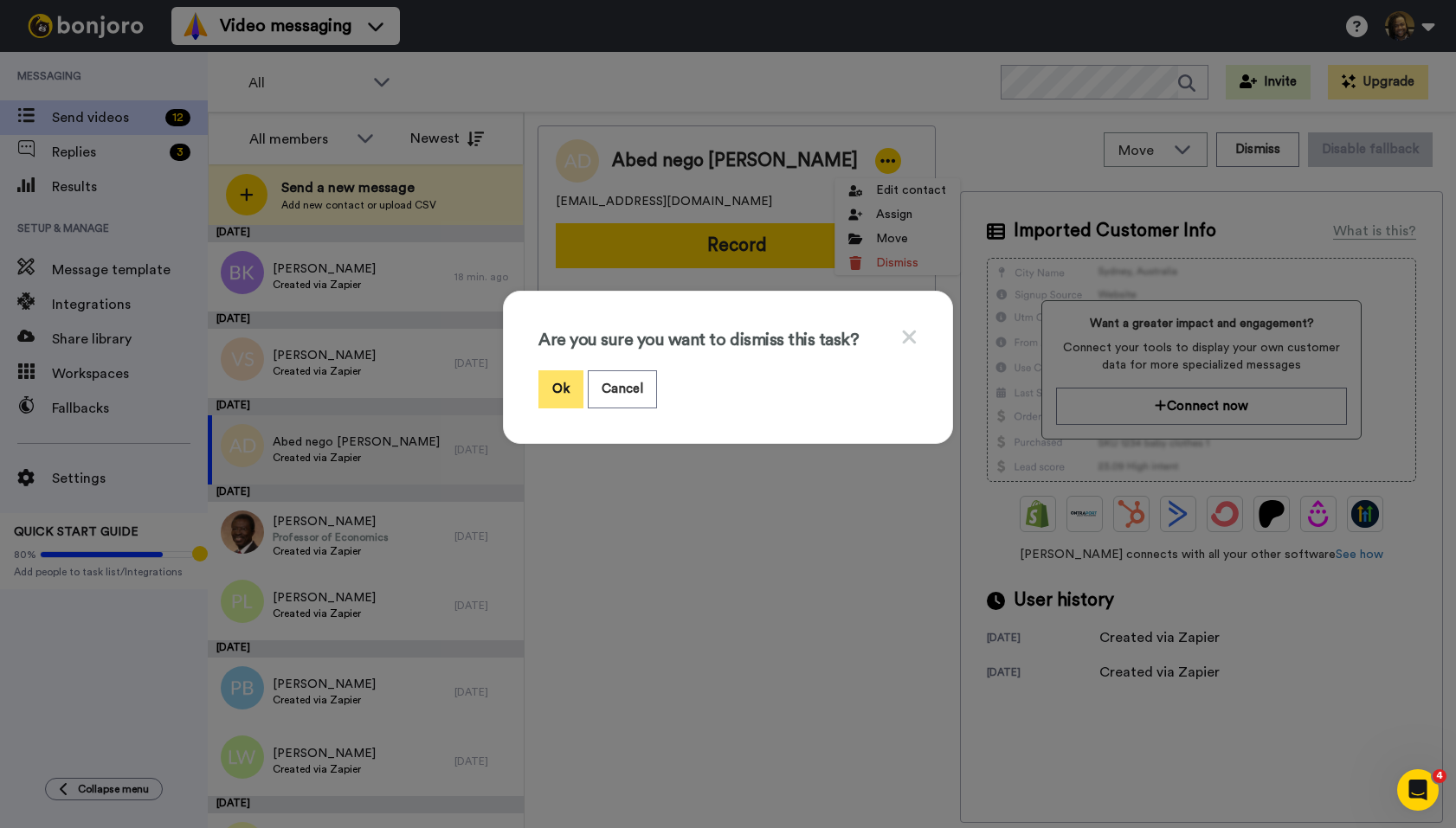
click at [562, 387] on button "Ok" at bounding box center [561, 389] width 45 height 37
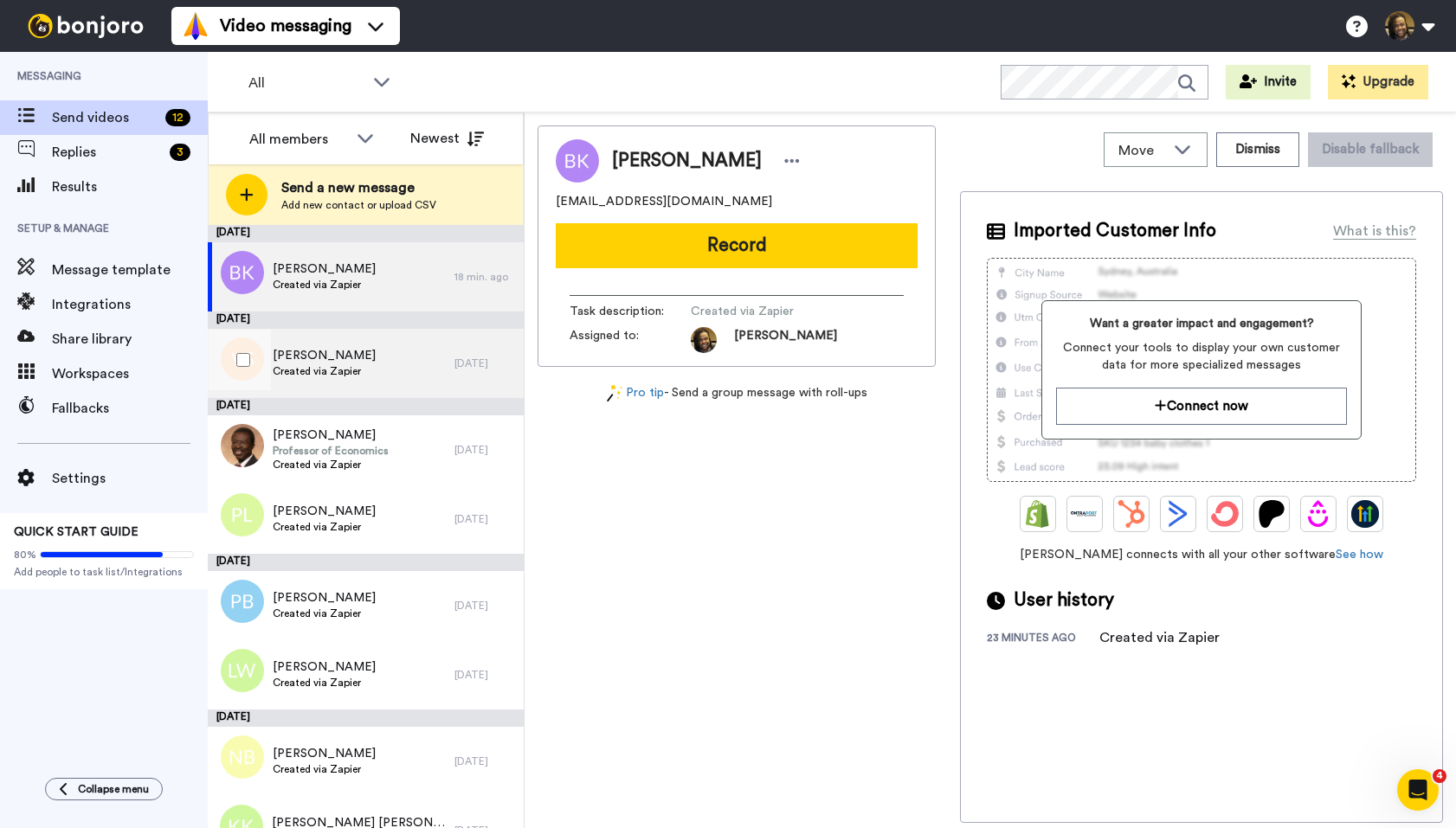
drag, startPoint x: 401, startPoint y: 379, endPoint x: 398, endPoint y: 393, distance: 14.3
click at [401, 379] on div "[PERSON_NAME] Created via Zapier" at bounding box center [331, 364] width 247 height 69
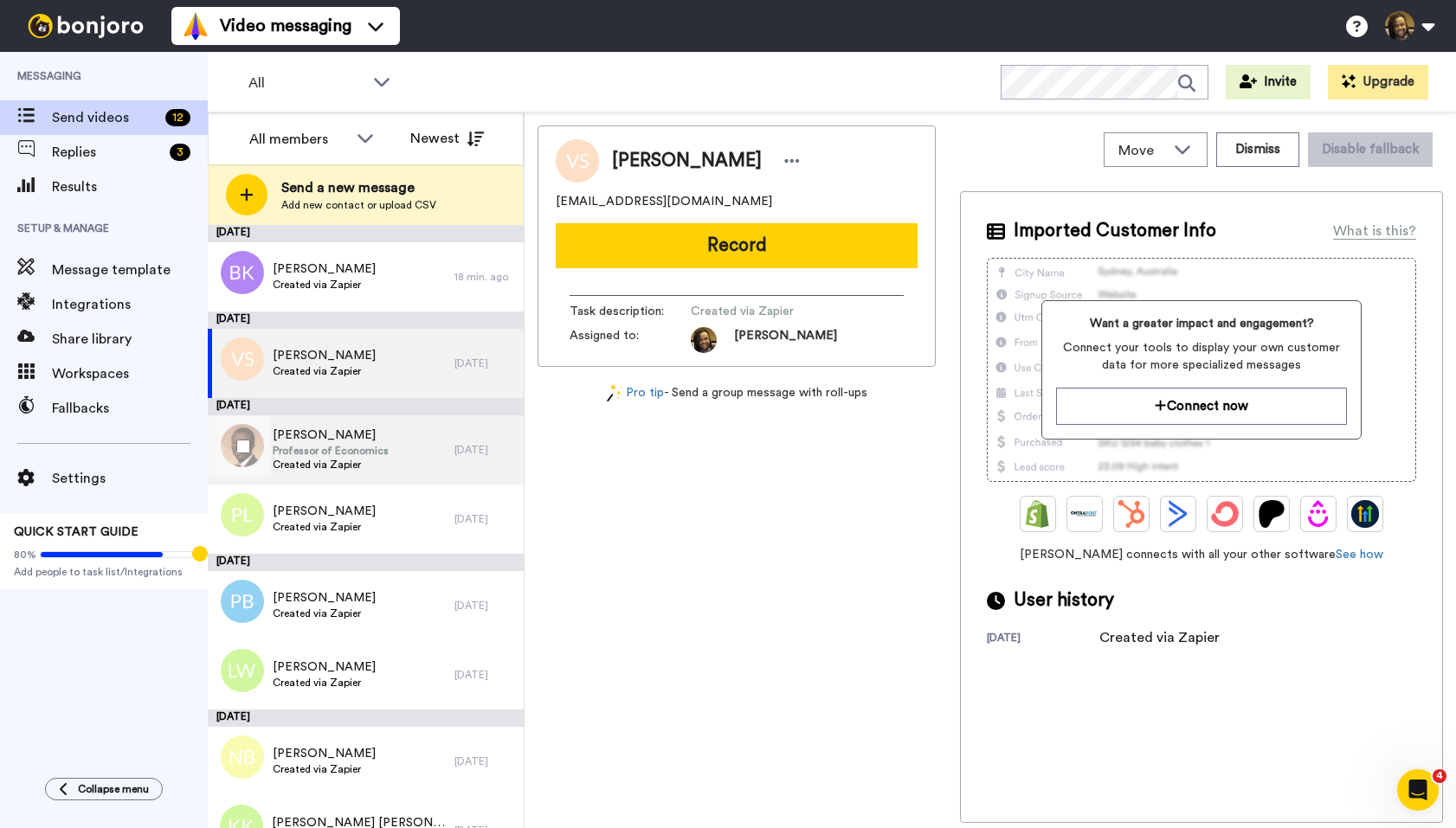
click at [392, 449] on div "[PERSON_NAME] Professor of Economics Created via Zapier" at bounding box center [331, 449] width 247 height 69
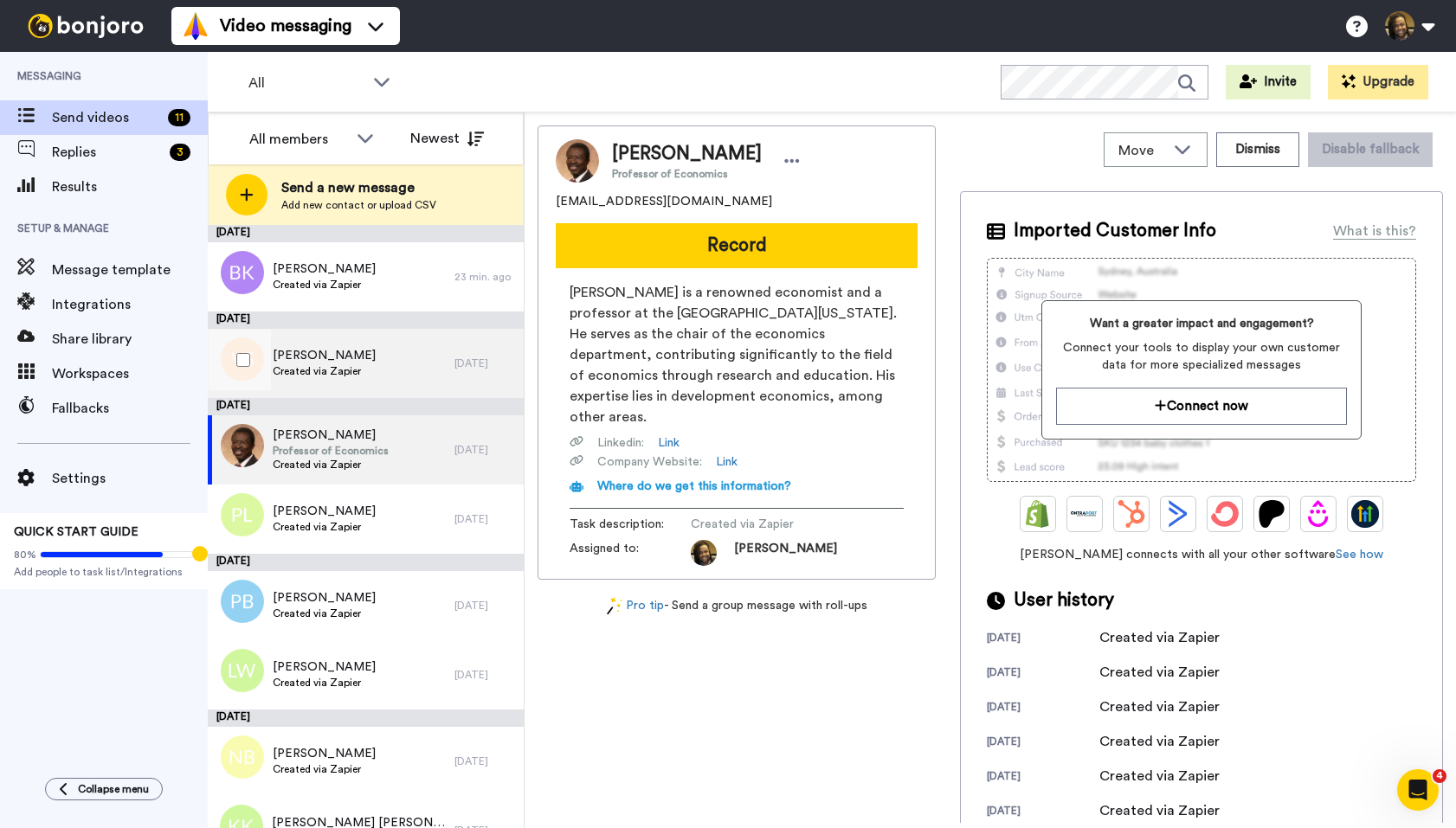
click at [395, 357] on div "[PERSON_NAME] Created via Zapier" at bounding box center [331, 364] width 247 height 69
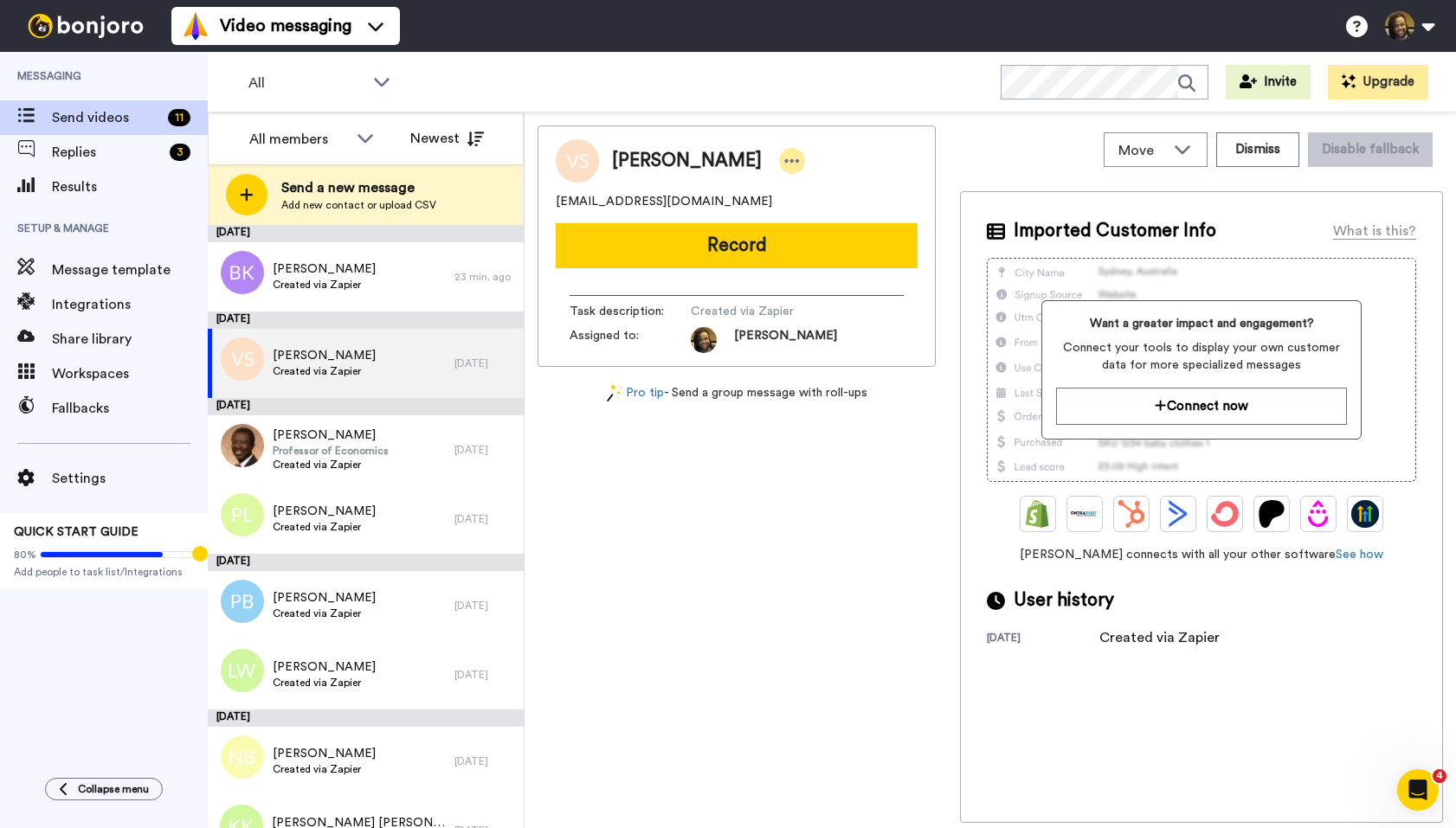
click at [784, 159] on icon at bounding box center [792, 160] width 16 height 18
click at [795, 257] on li "Dismiss" at bounding box center [802, 263] width 126 height 24
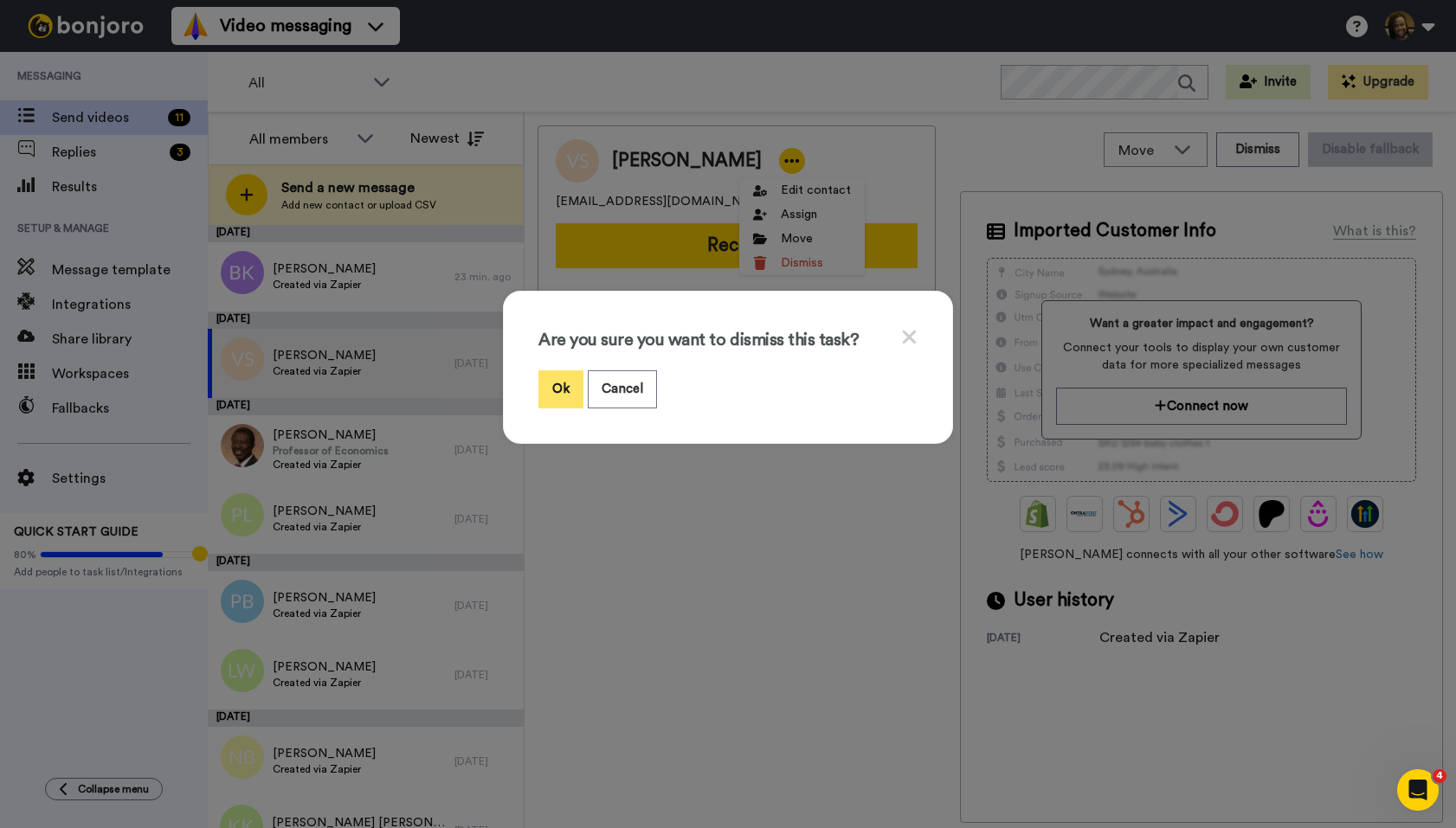
click at [570, 393] on button "Ok" at bounding box center [561, 389] width 45 height 37
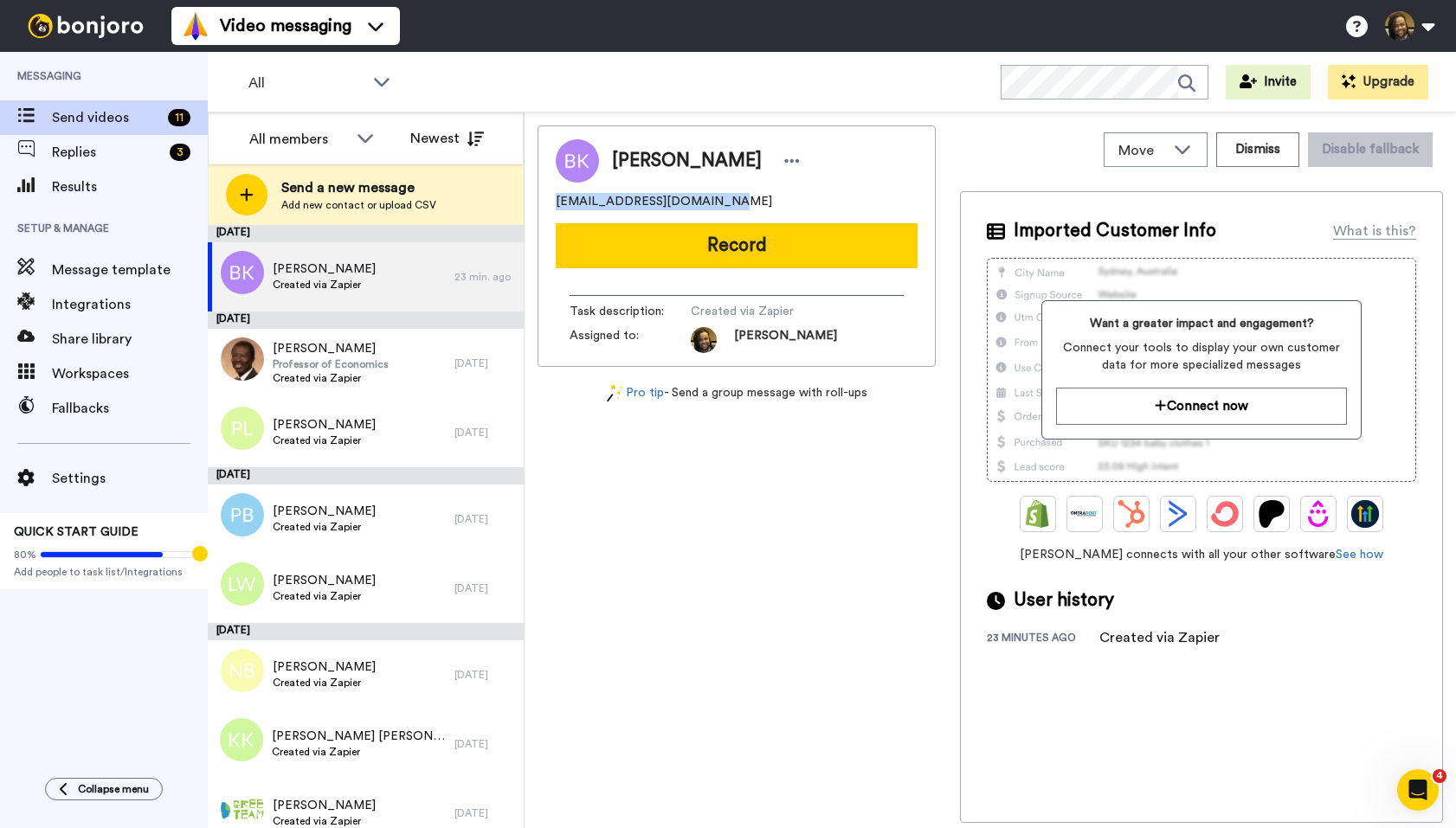
drag, startPoint x: 732, startPoint y: 196, endPoint x: 584, endPoint y: 198, distance: 148.0
click at [541, 200] on div "[PERSON_NAME] [EMAIL_ADDRESS][DOMAIN_NAME] Record Task description : Created vi…" at bounding box center [736, 246] width 398 height 242
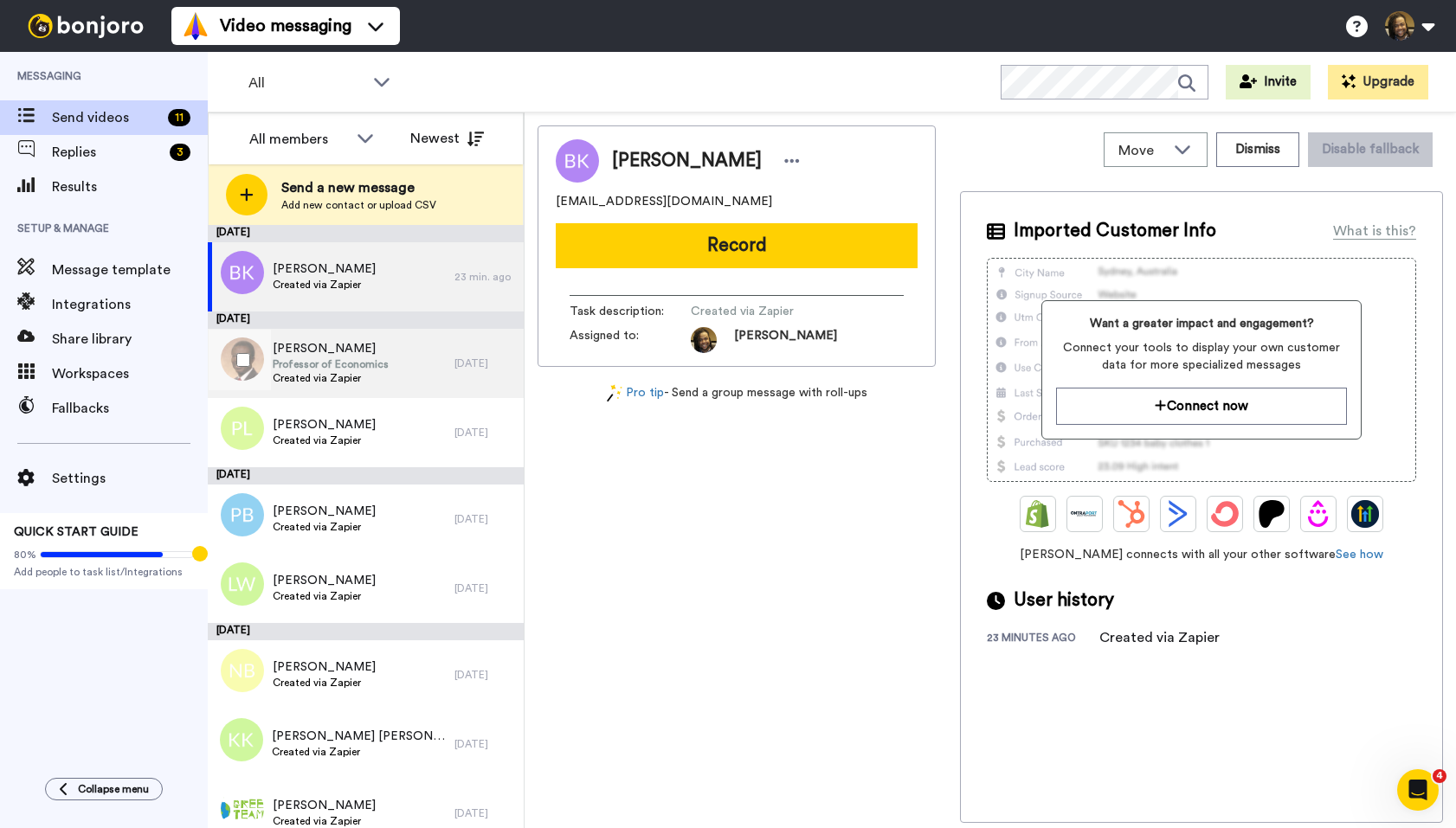
click at [381, 364] on div "[PERSON_NAME] Professor of Economics Created via Zapier" at bounding box center [331, 364] width 247 height 69
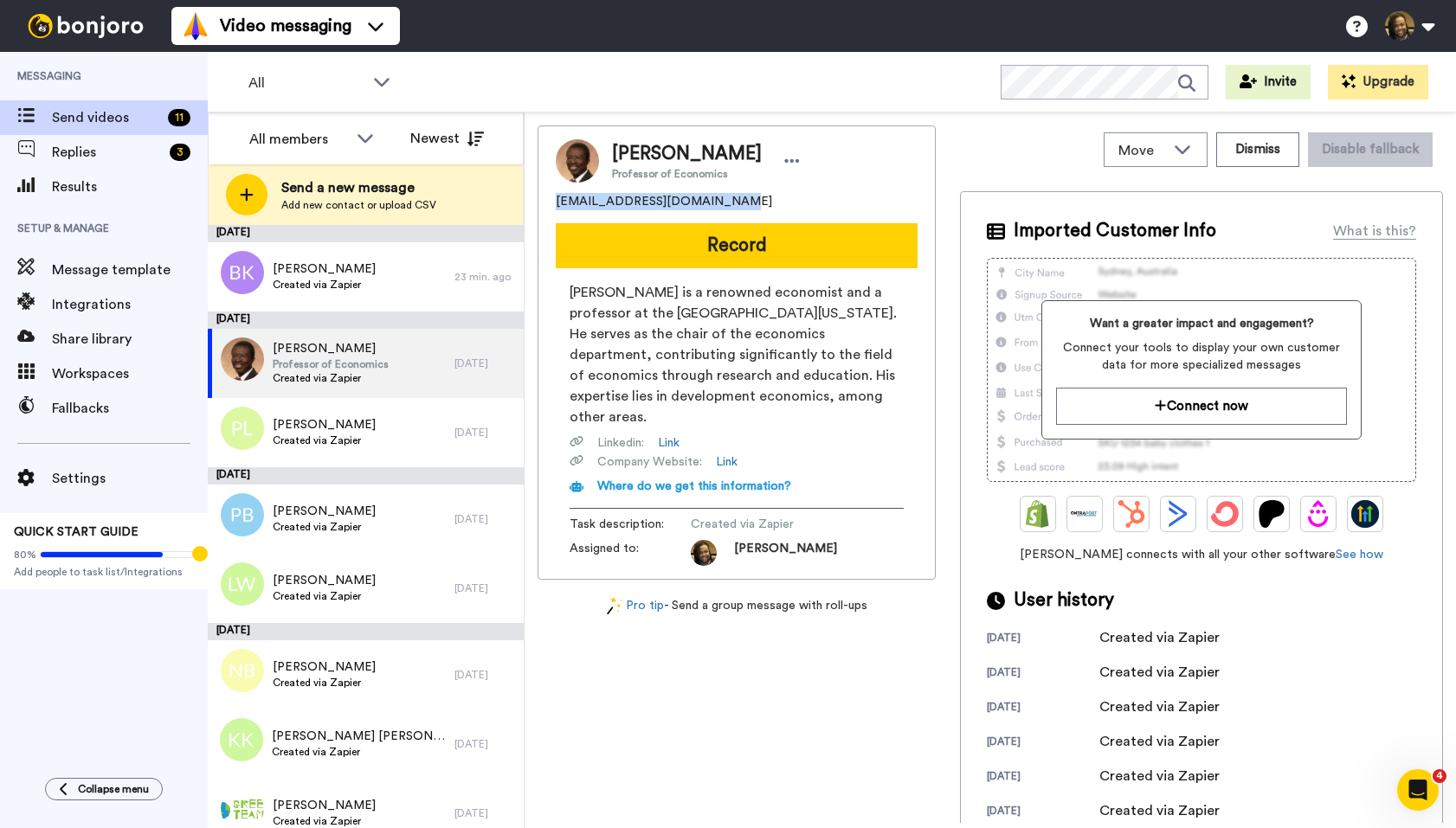
drag, startPoint x: 753, startPoint y: 198, endPoint x: 535, endPoint y: 203, distance: 218.1
click at [535, 203] on div "Move WORKSPACES View all Onboarding New Member + Add a new workspace Dismiss Di…" at bounding box center [990, 471] width 932 height 716
click at [800, 155] on icon at bounding box center [792, 160] width 16 height 18
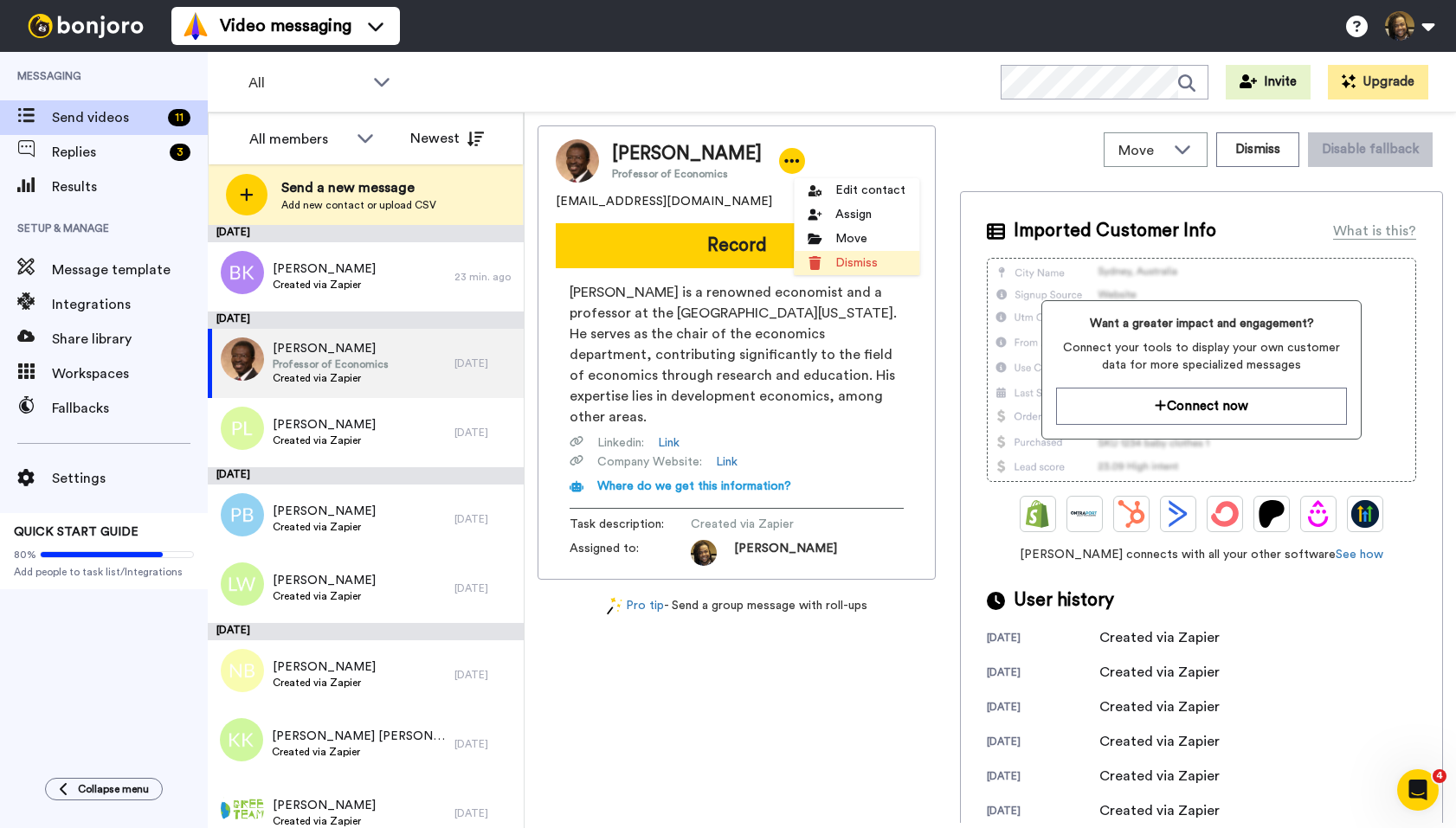
click at [847, 263] on li "Dismiss" at bounding box center [856, 263] width 126 height 24
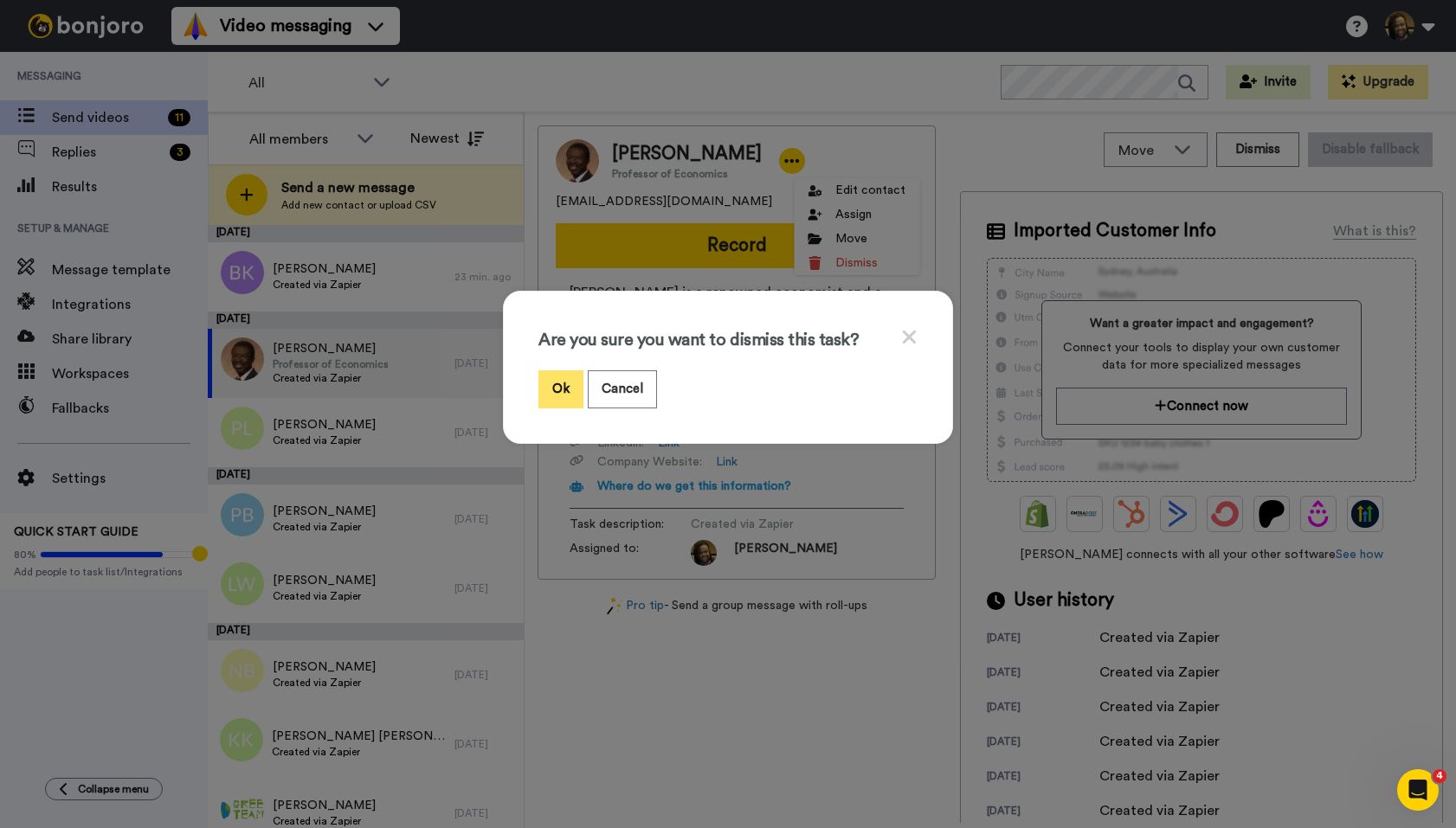
click at [566, 390] on button "Ok" at bounding box center [561, 389] width 45 height 37
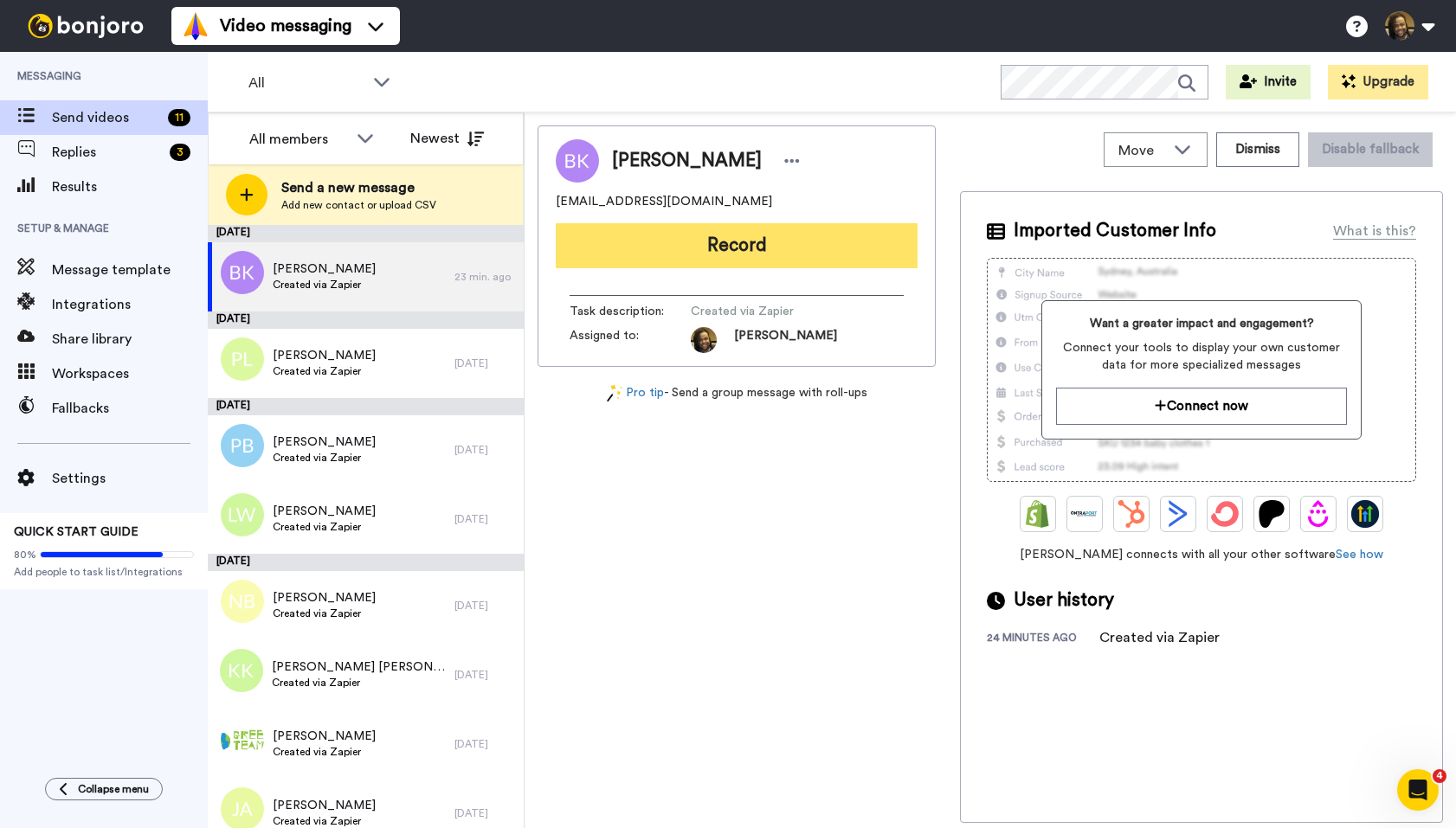
drag, startPoint x: 726, startPoint y: 202, endPoint x: 641, endPoint y: 244, distance: 94.8
click at [726, 202] on div "[EMAIL_ADDRESS][DOMAIN_NAME]" at bounding box center [737, 201] width 362 height 18
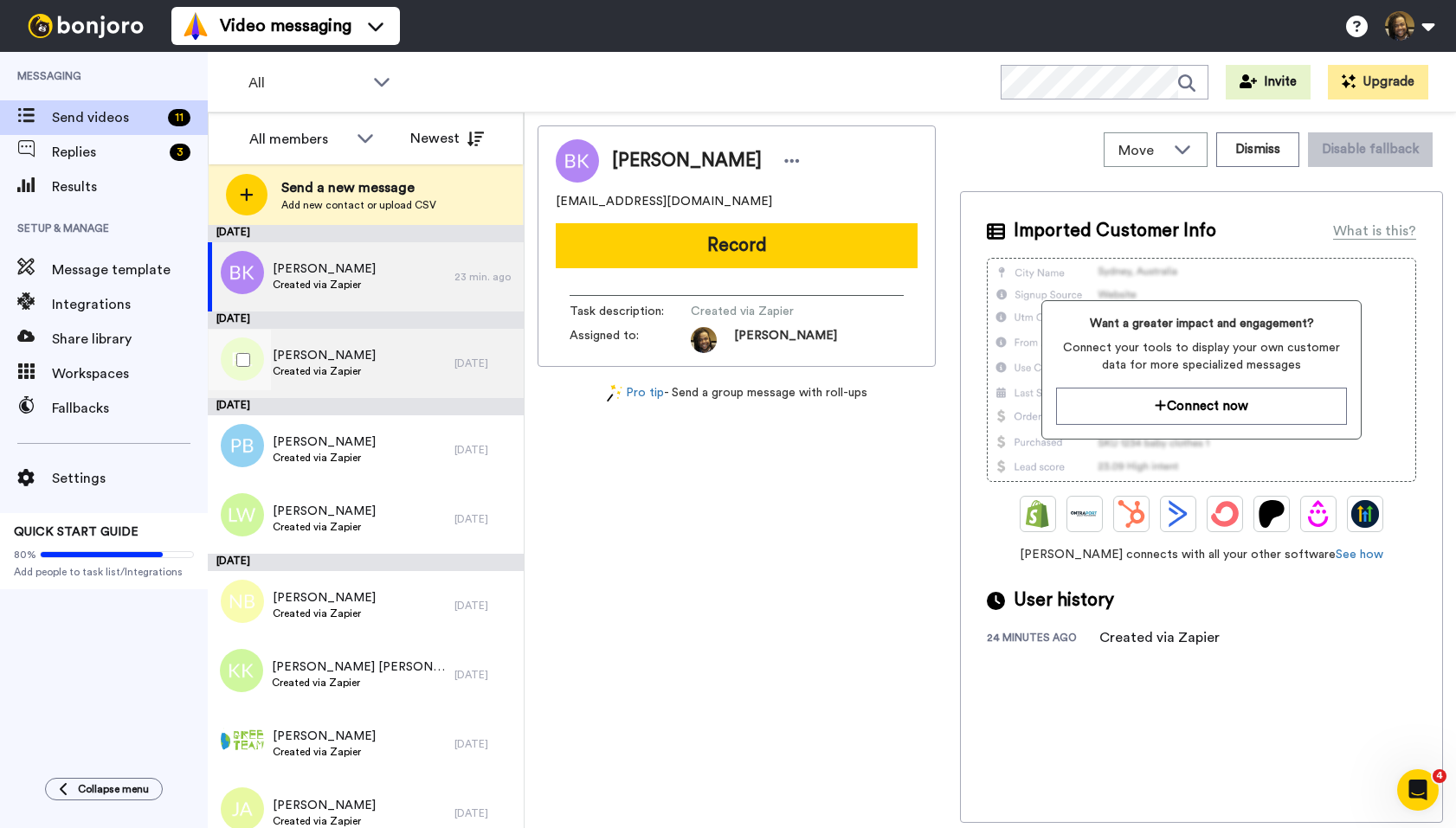
click at [354, 372] on span "Created via Zapier" at bounding box center [324, 371] width 103 height 14
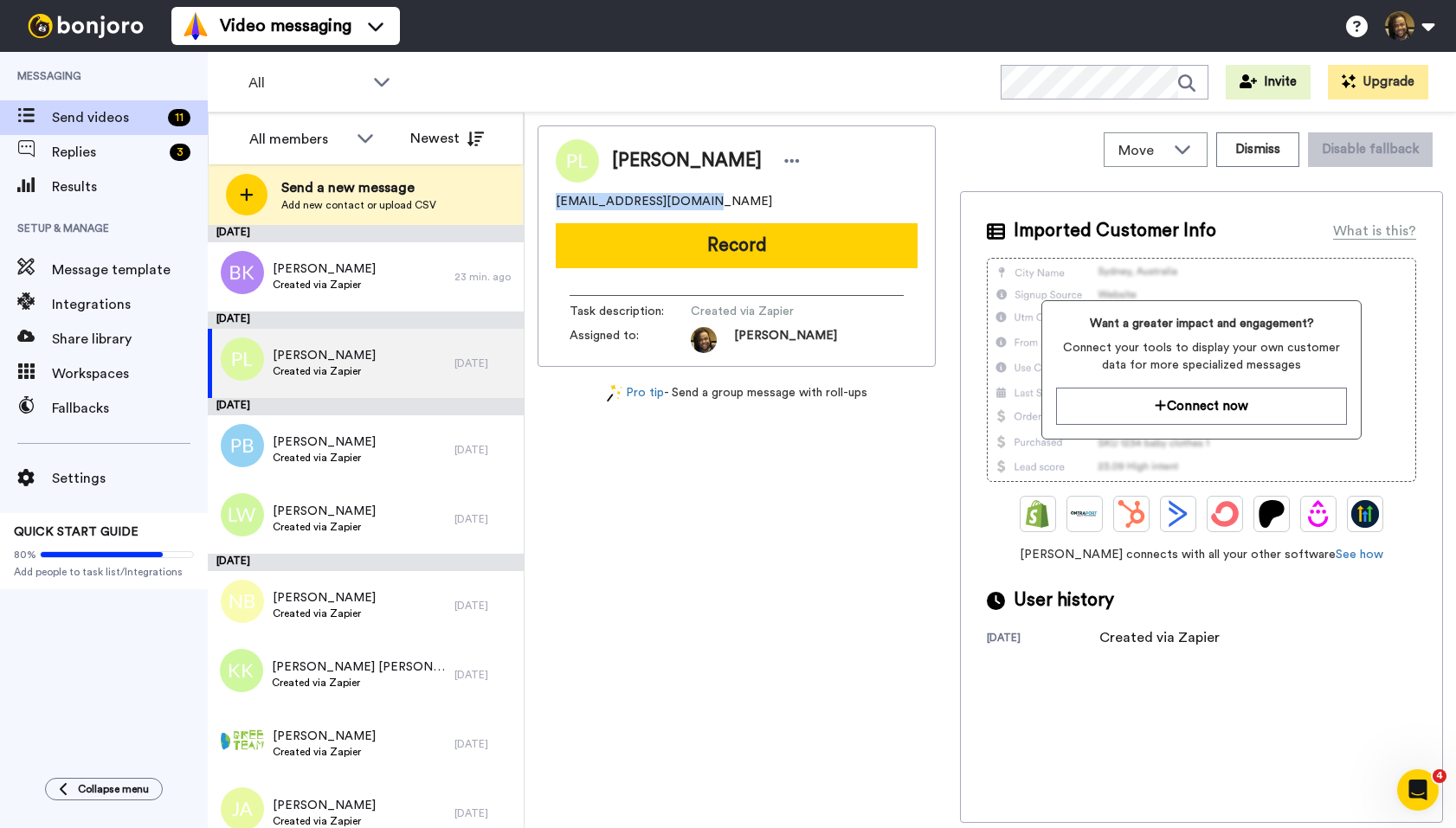
drag, startPoint x: 700, startPoint y: 206, endPoint x: 564, endPoint y: 203, distance: 136.0
click at [537, 203] on div "[PERSON_NAME] [EMAIL_ADDRESS][DOMAIN_NAME] Record Task description : Created vi…" at bounding box center [736, 246] width 398 height 242
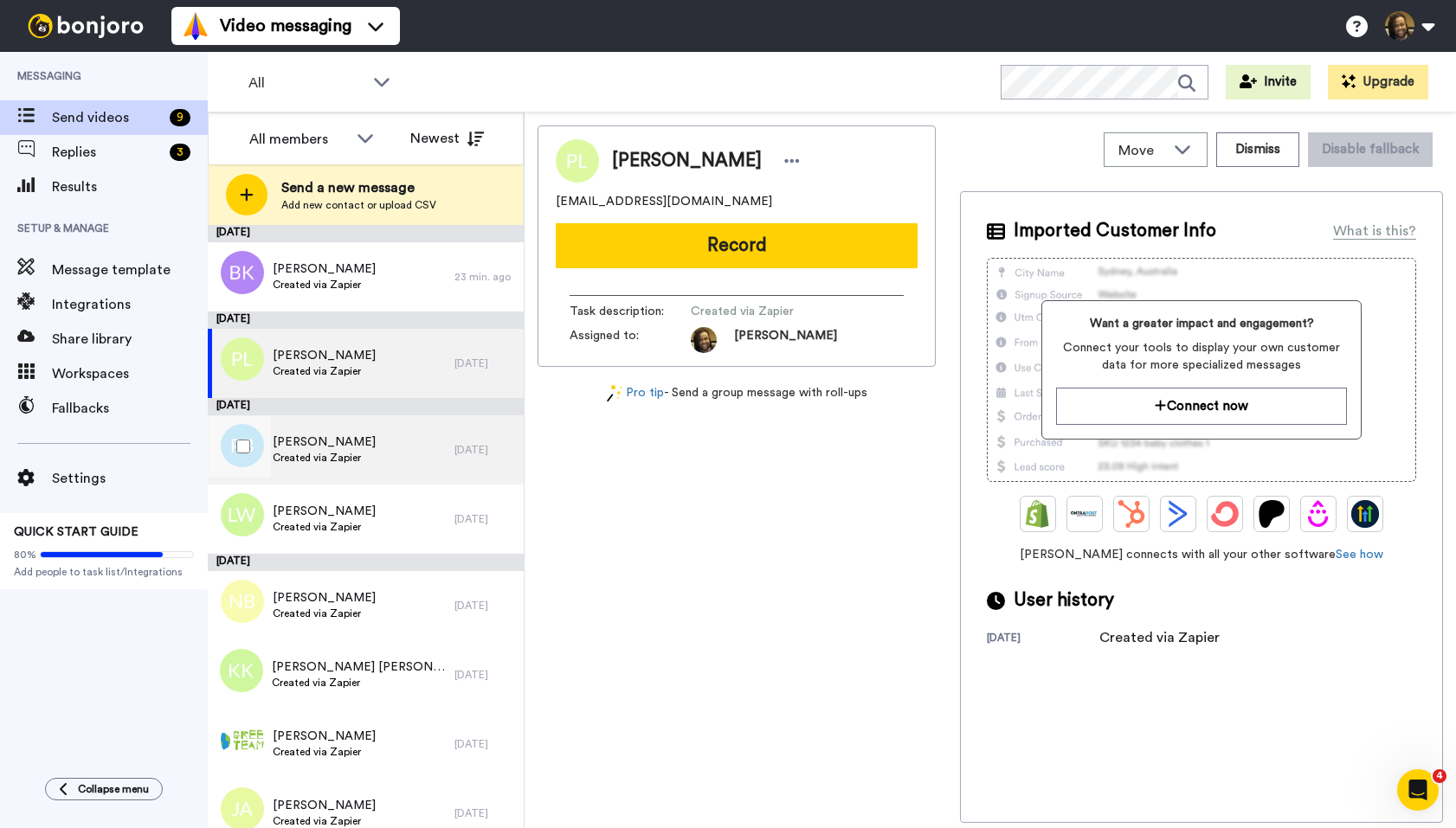
click at [356, 435] on span "[PERSON_NAME]" at bounding box center [324, 442] width 103 height 18
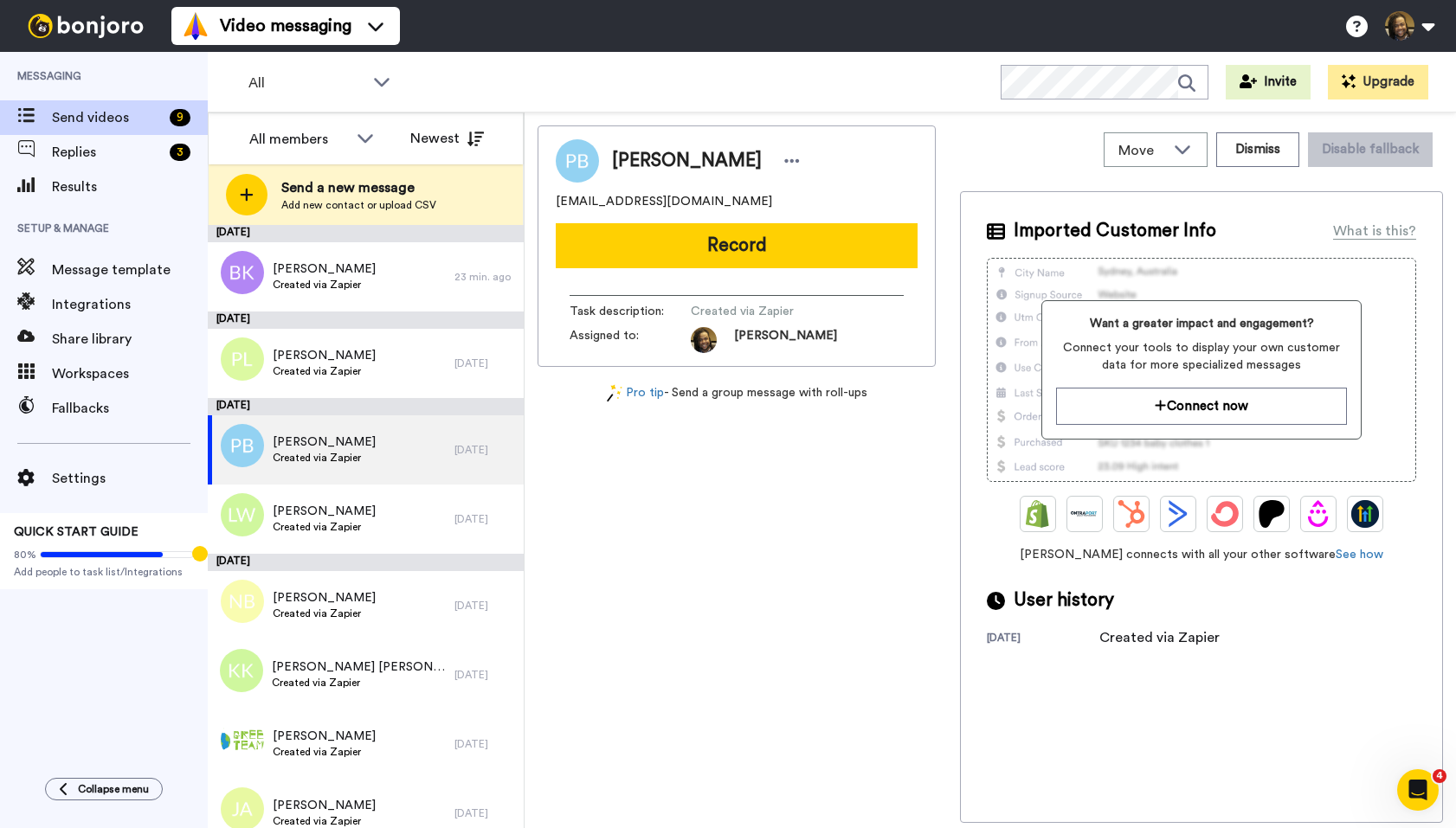
drag, startPoint x: 744, startPoint y: 201, endPoint x: 534, endPoint y: 211, distance: 210.2
click at [534, 211] on div "Move WORKSPACES View all Onboarding New Member + Add a new workspace Dismiss Di…" at bounding box center [990, 471] width 932 height 716
drag, startPoint x: 716, startPoint y: 199, endPoint x: 558, endPoint y: 201, distance: 158.0
click at [541, 199] on div "[PERSON_NAME] [EMAIL_ADDRESS][DOMAIN_NAME] Record Task description : Created vi…" at bounding box center [736, 246] width 398 height 242
click at [784, 159] on icon at bounding box center [792, 160] width 16 height 18
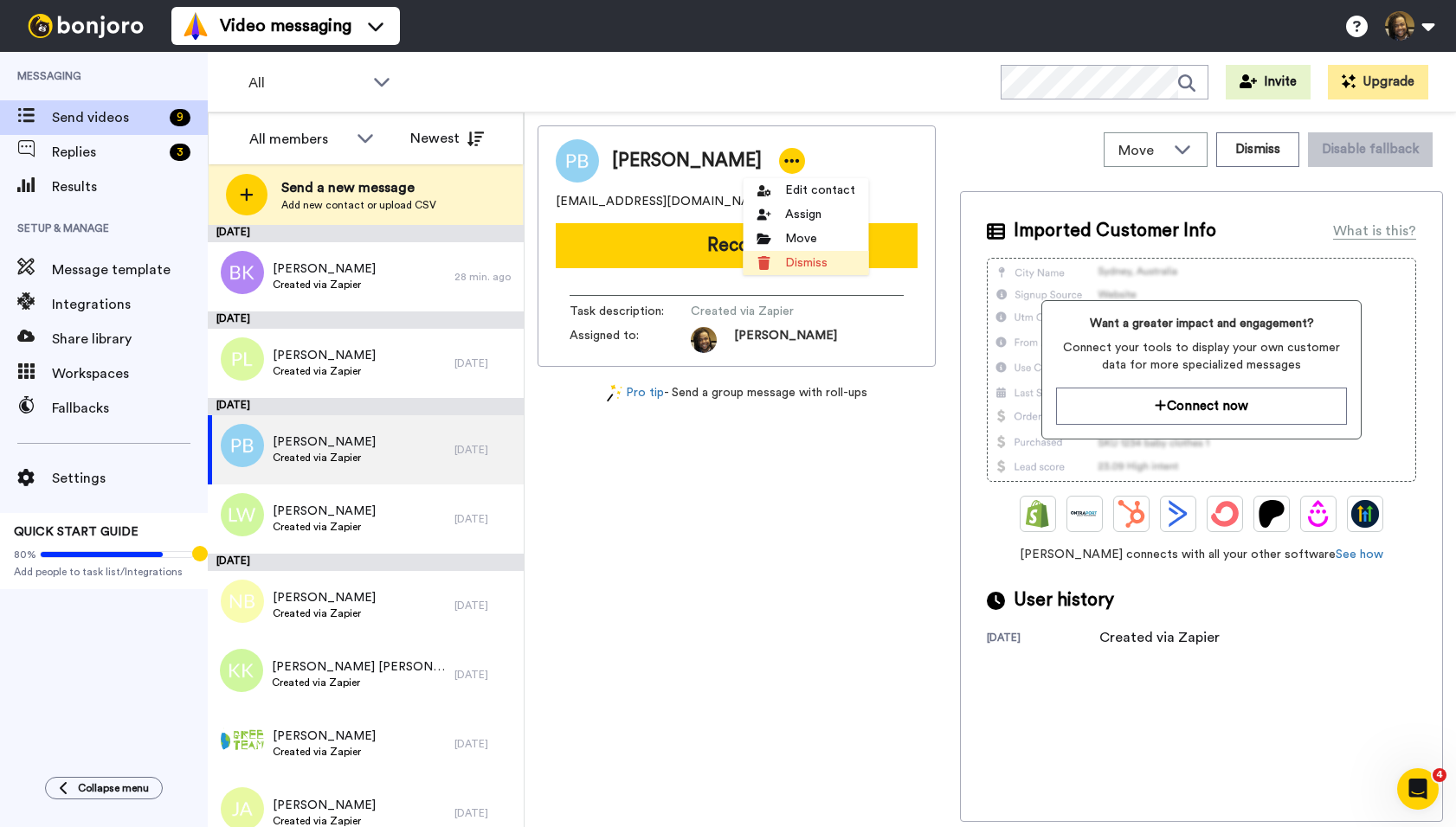
click at [801, 264] on li "Dismiss" at bounding box center [806, 263] width 126 height 24
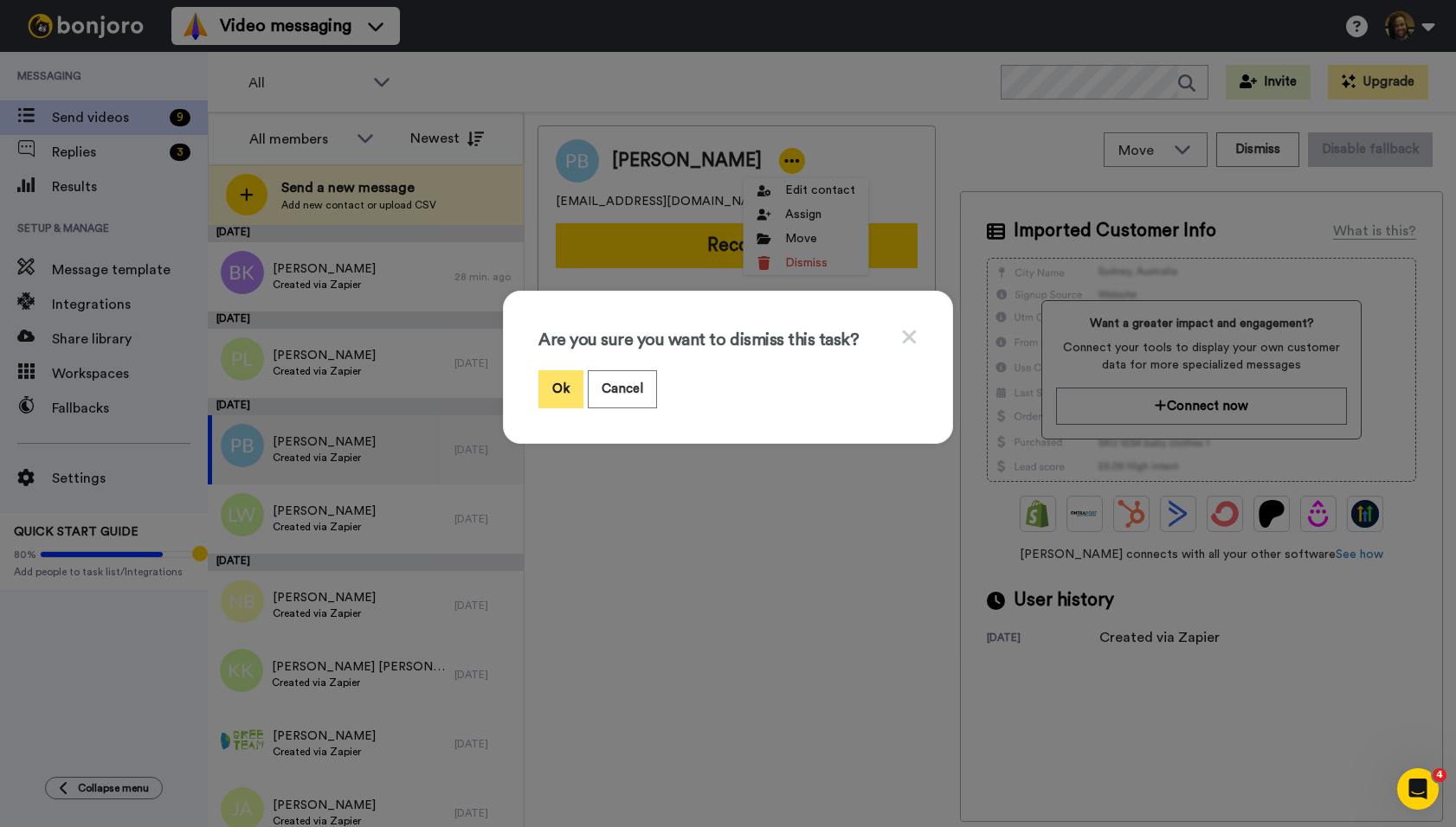
click at [565, 381] on button "Ok" at bounding box center [561, 389] width 45 height 37
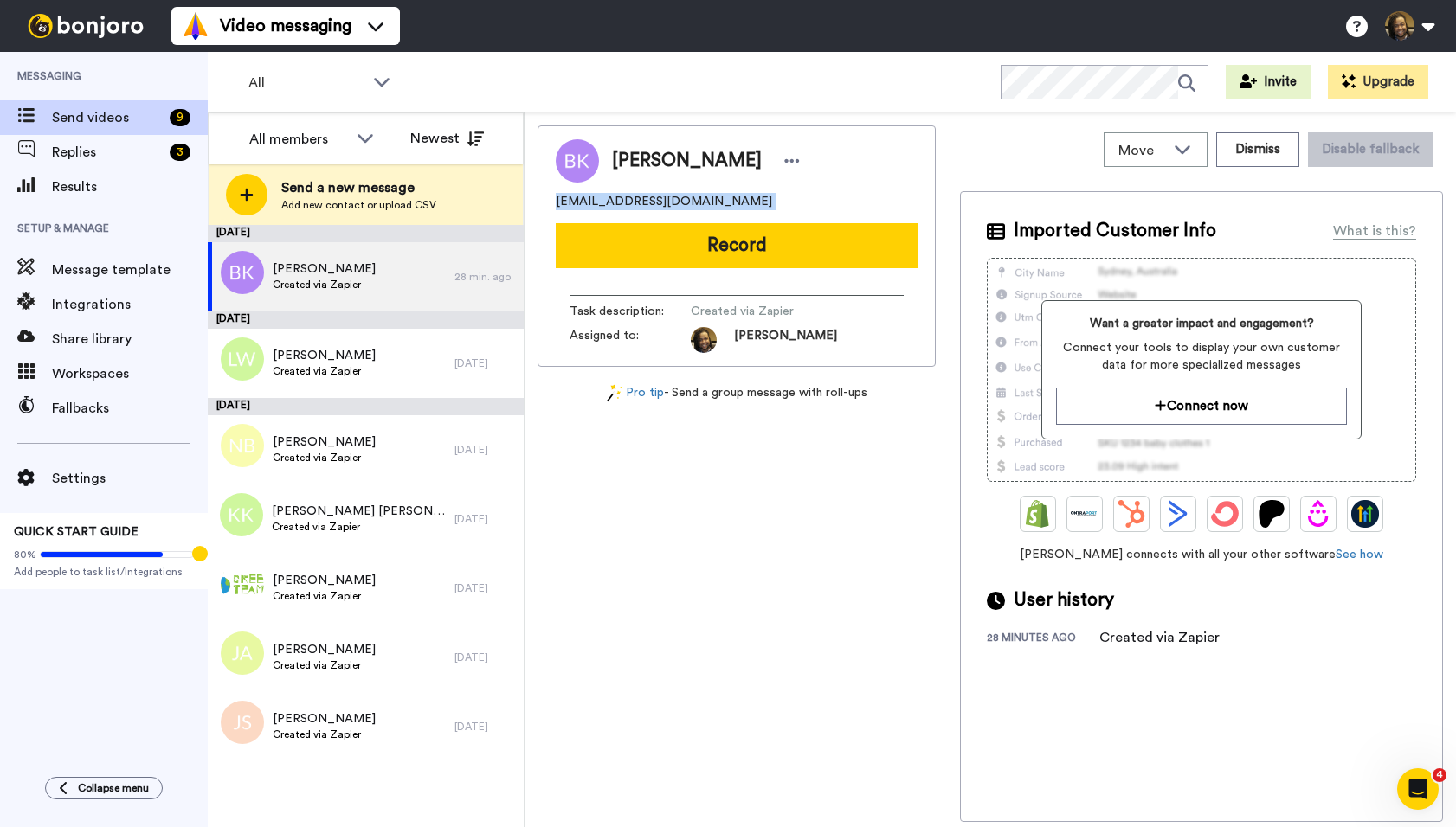
drag, startPoint x: 783, startPoint y: 189, endPoint x: 699, endPoint y: 209, distance: 86.3
click at [708, 214] on div "[PERSON_NAME] [EMAIL_ADDRESS][DOMAIN_NAME] Record Task description : Created vi…" at bounding box center [736, 246] width 398 height 241
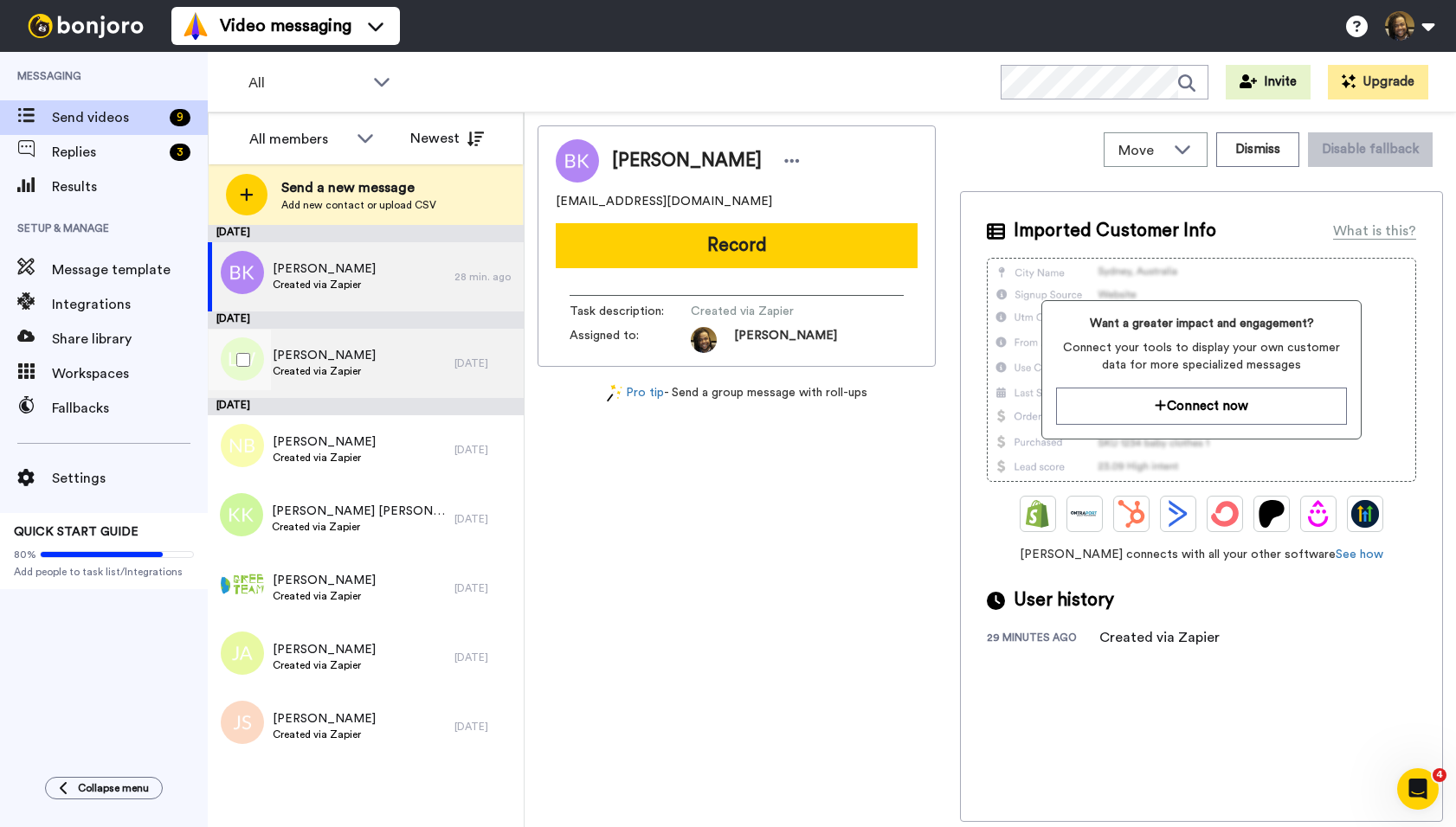
click at [354, 370] on span "Created via Zapier" at bounding box center [324, 371] width 103 height 14
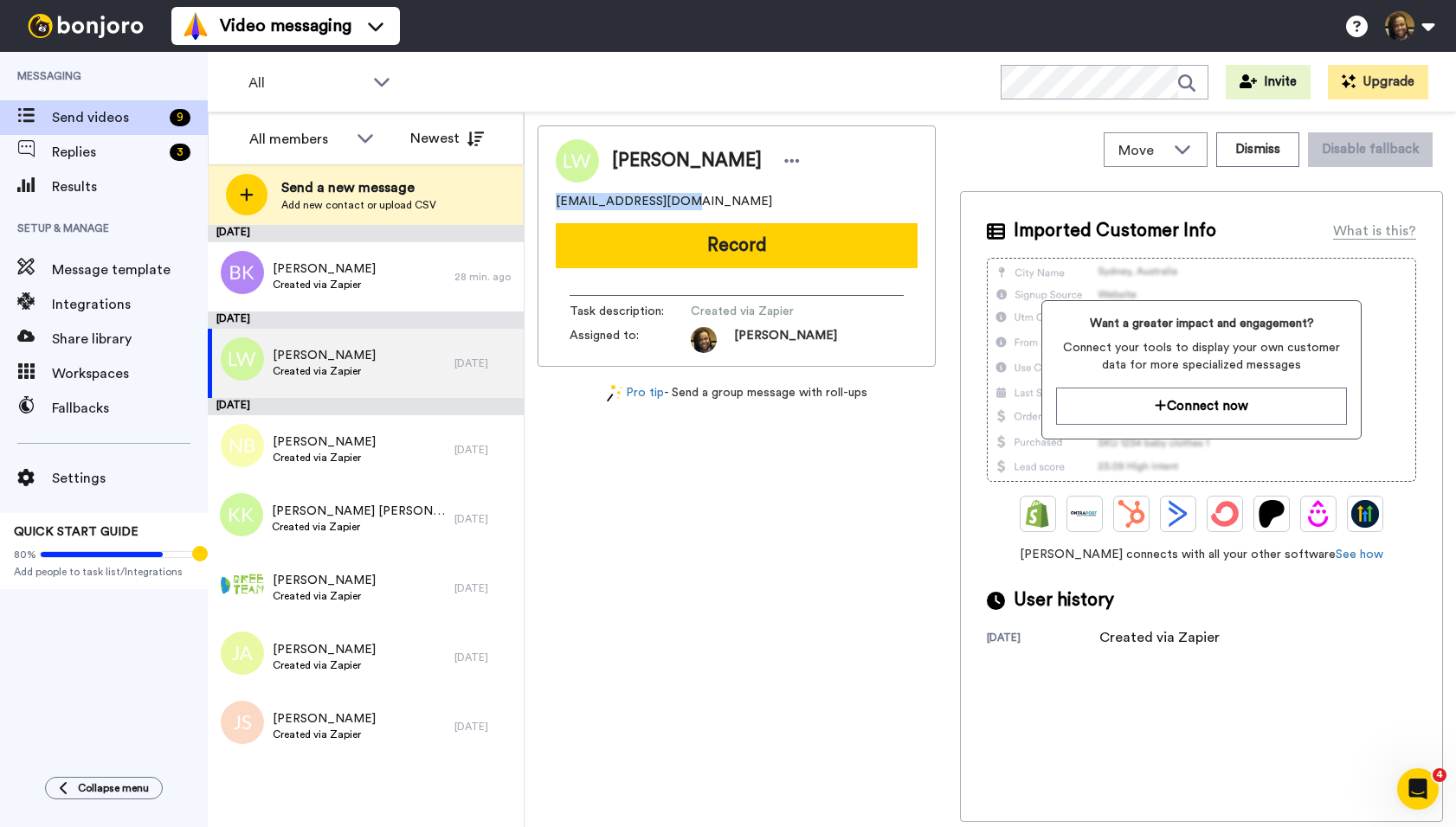
drag, startPoint x: 728, startPoint y: 200, endPoint x: 542, endPoint y: 198, distance: 186.0
click at [542, 198] on div "[PERSON_NAME] [EMAIL_ADDRESS][DOMAIN_NAME] Record Task description : Created vi…" at bounding box center [736, 246] width 398 height 241
